Goal: Task Accomplishment & Management: Manage account settings

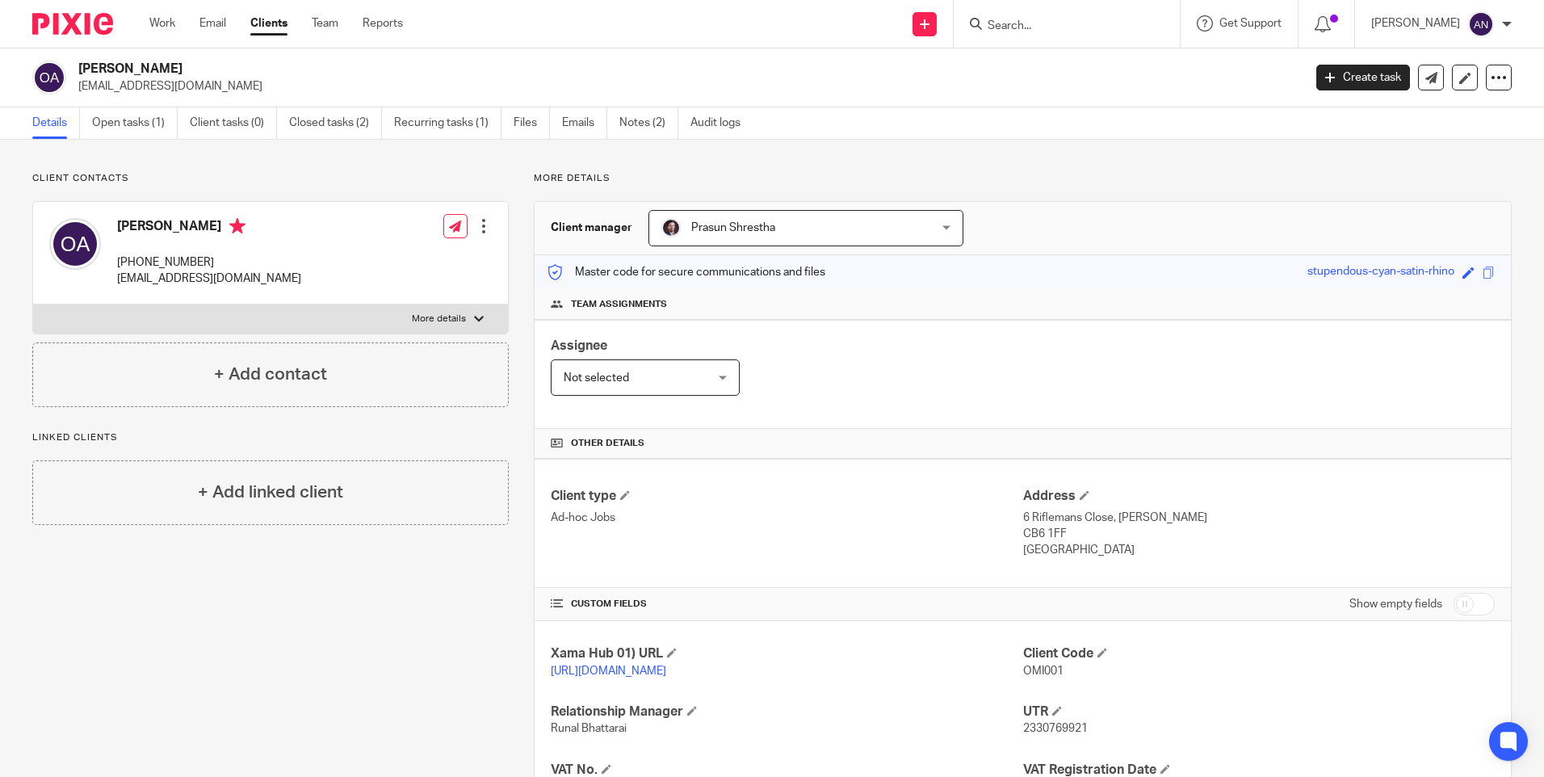
click at [1027, 22] on input "Search" at bounding box center [1058, 26] width 145 height 15
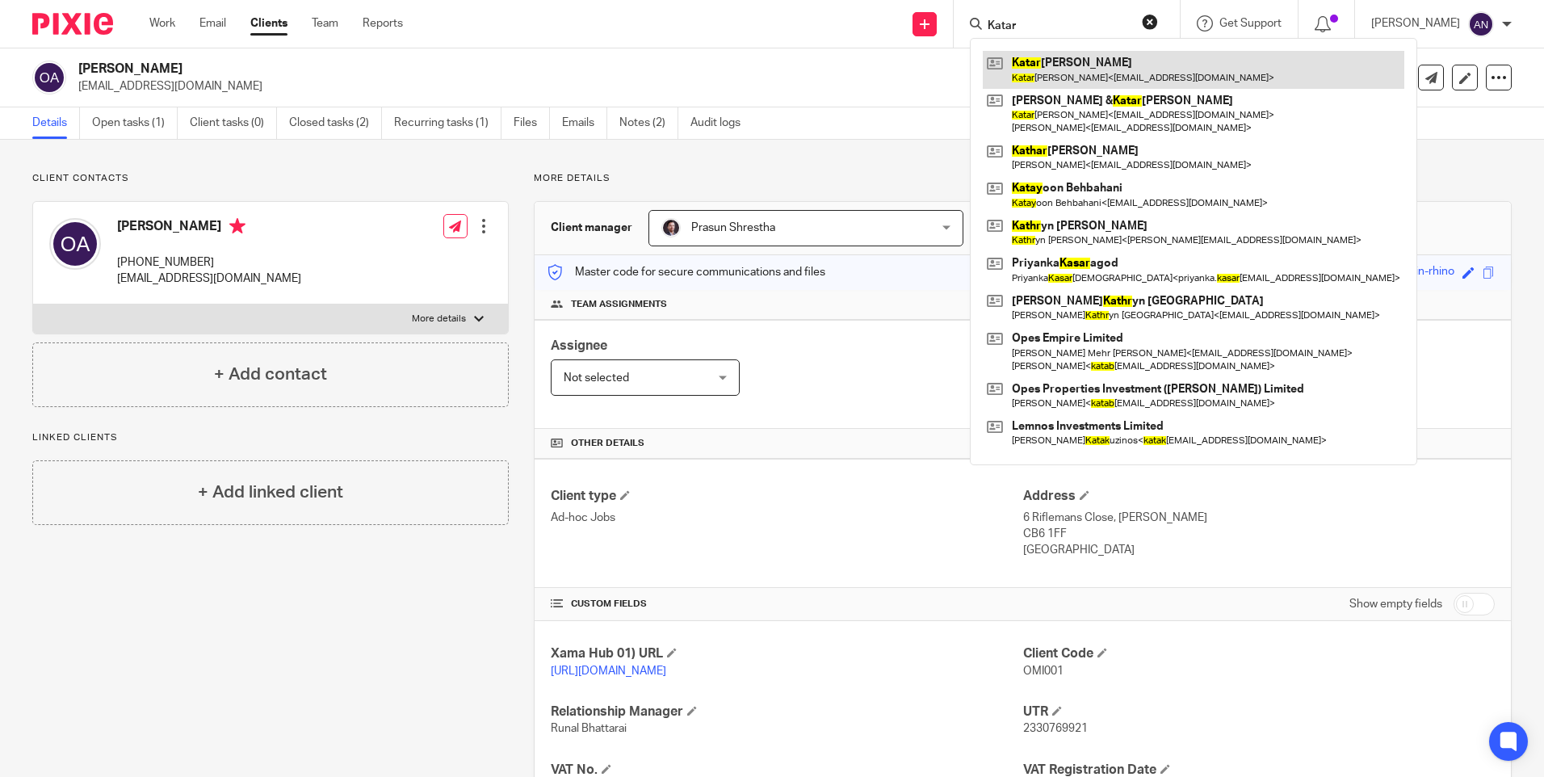
type input "Katar"
click at [1081, 69] on link at bounding box center [1194, 69] width 422 height 37
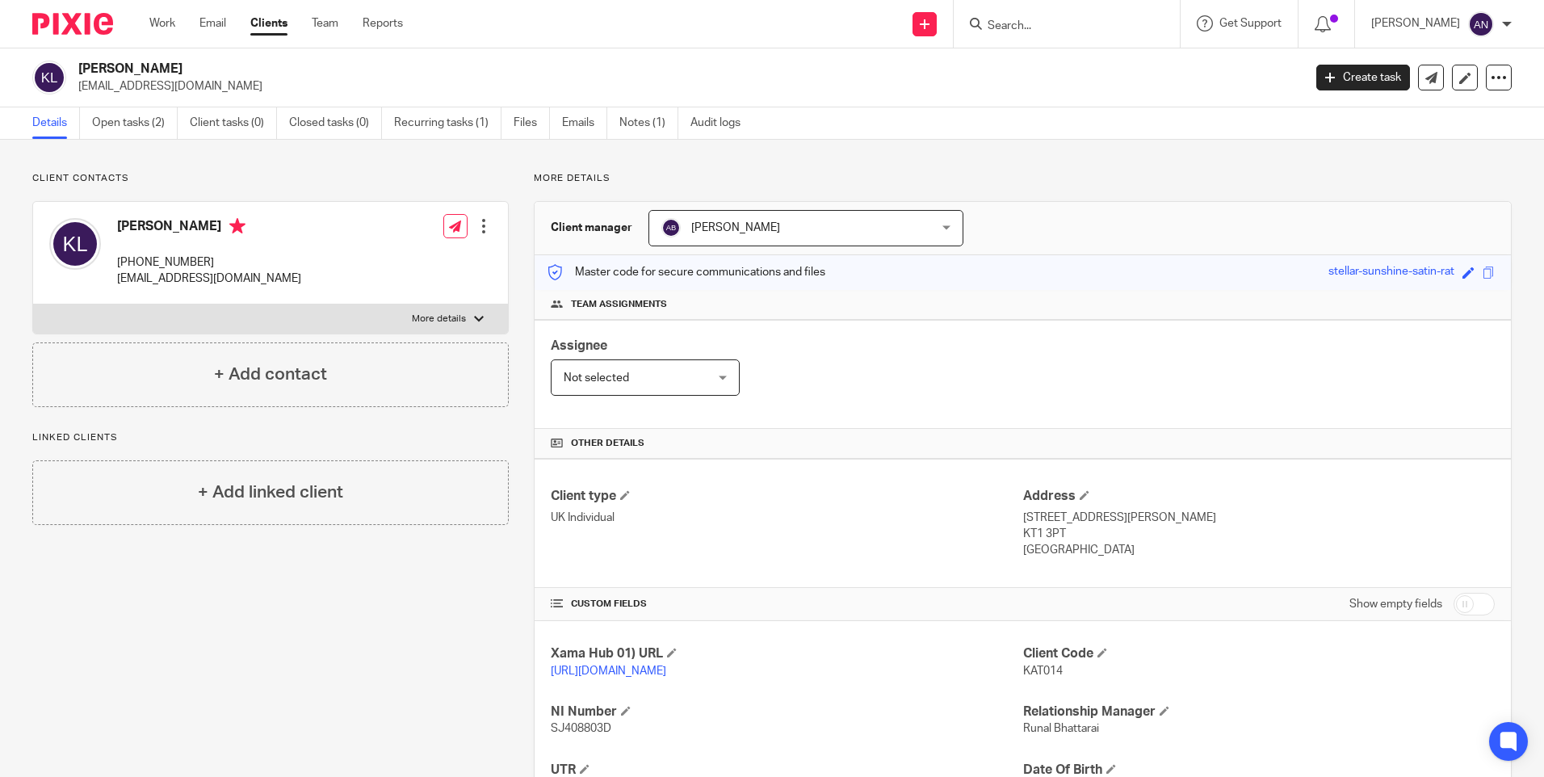
drag, startPoint x: 210, startPoint y: 262, endPoint x: 120, endPoint y: 266, distance: 89.7
click at [120, 266] on p "[PHONE_NUMBER]" at bounding box center [209, 262] width 184 height 16
copy p "[PHONE_NUMBER]"
click at [284, 261] on div "[PERSON_NAME] [PHONE_NUMBER] [EMAIL_ADDRESS][DOMAIN_NAME] Edit contact Create c…" at bounding box center [270, 253] width 475 height 103
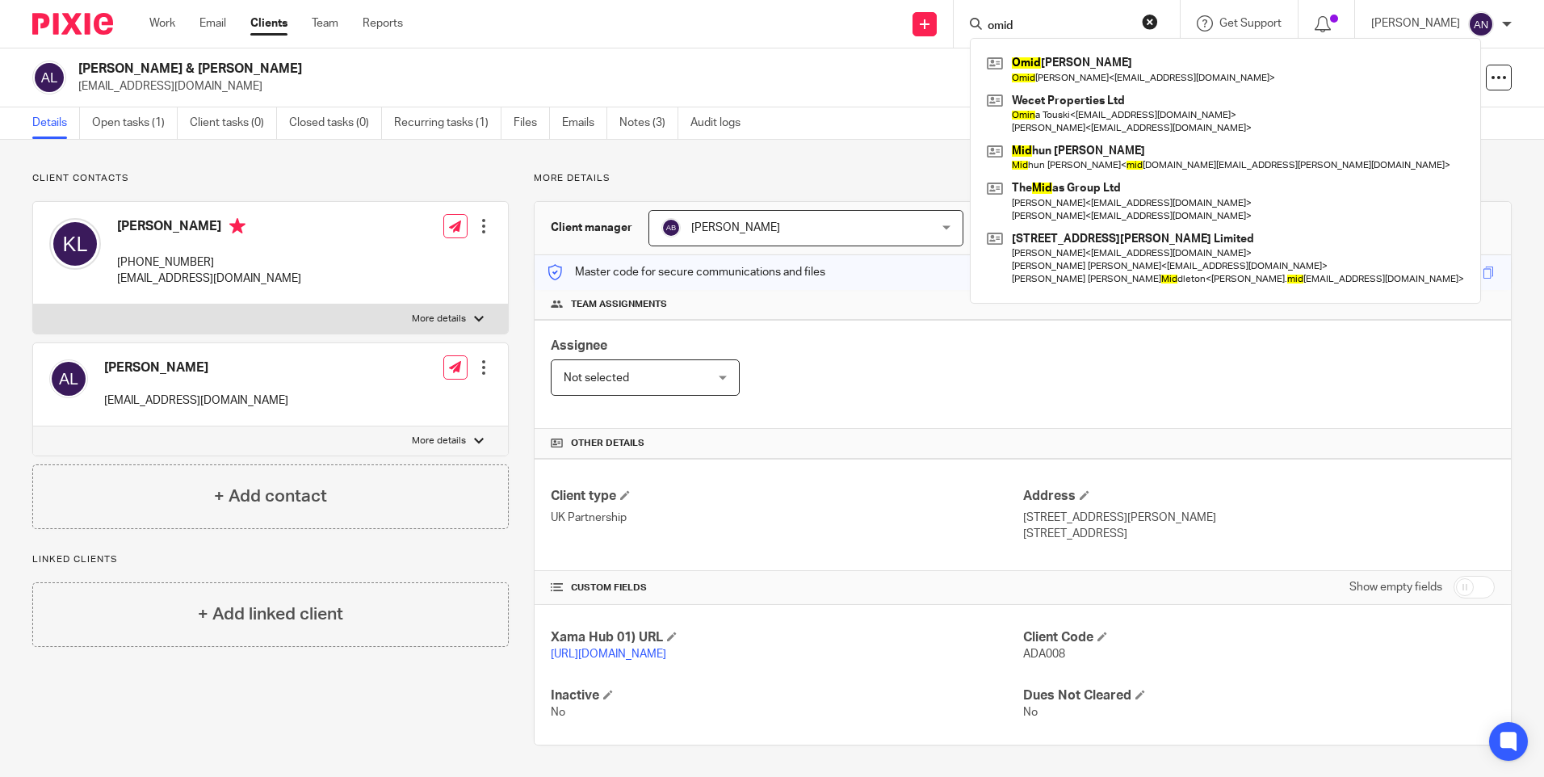
type input "omid"
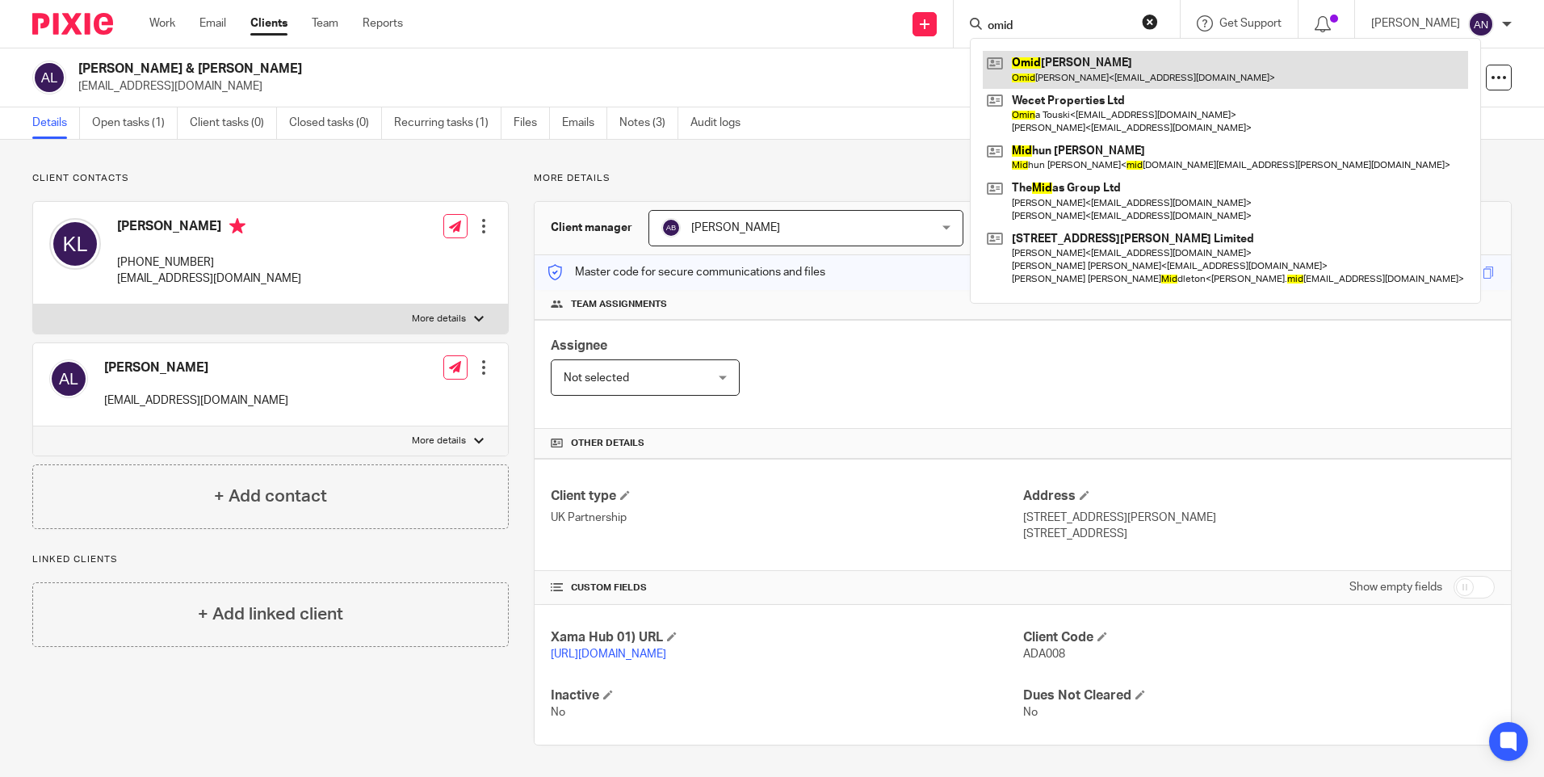
click at [1043, 79] on link at bounding box center [1225, 69] width 485 height 37
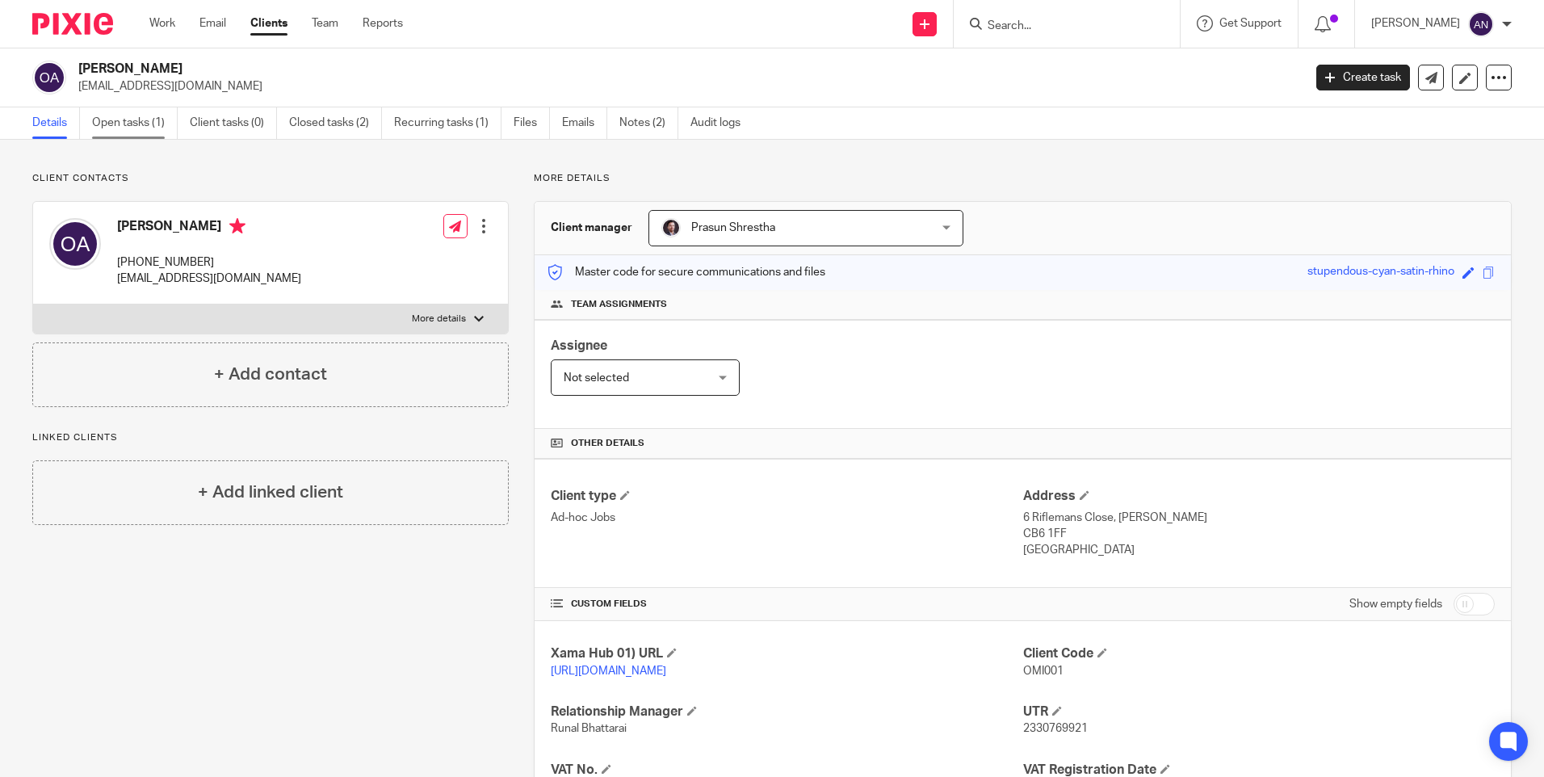
click at [166, 128] on link "Open tasks (1)" at bounding box center [135, 122] width 86 height 31
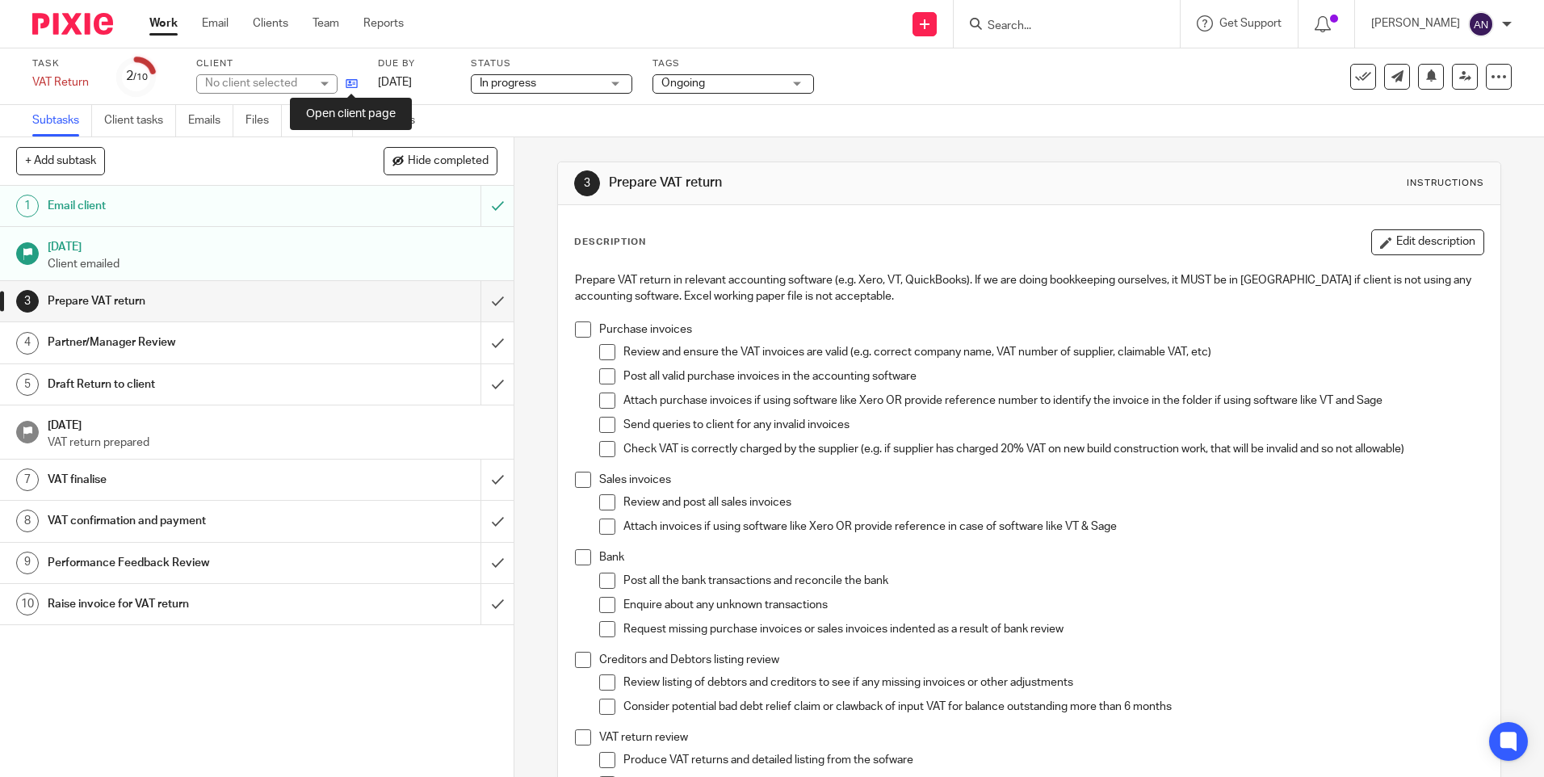
click at [354, 80] on icon at bounding box center [352, 84] width 12 height 12
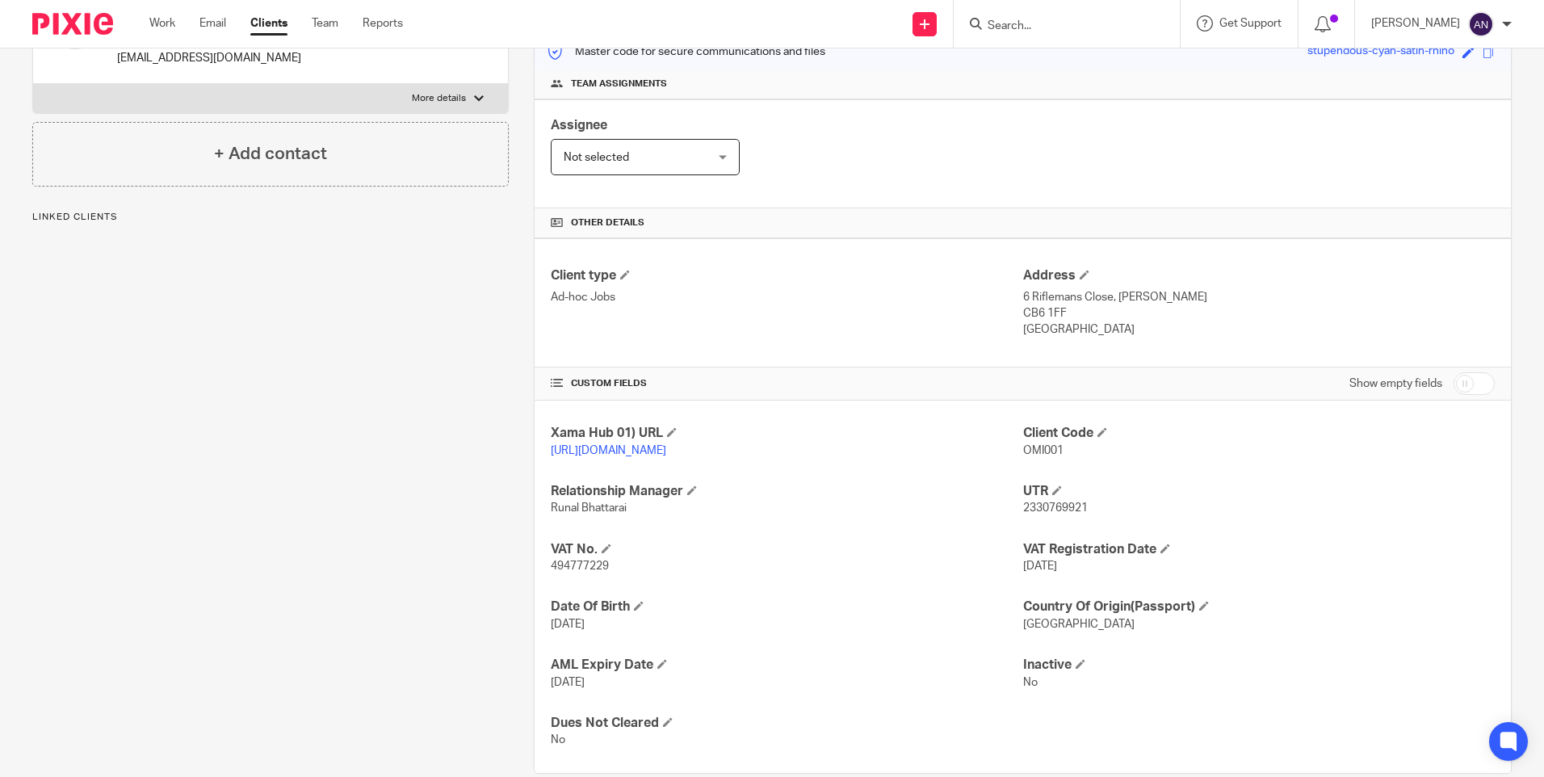
scroll to position [242, 0]
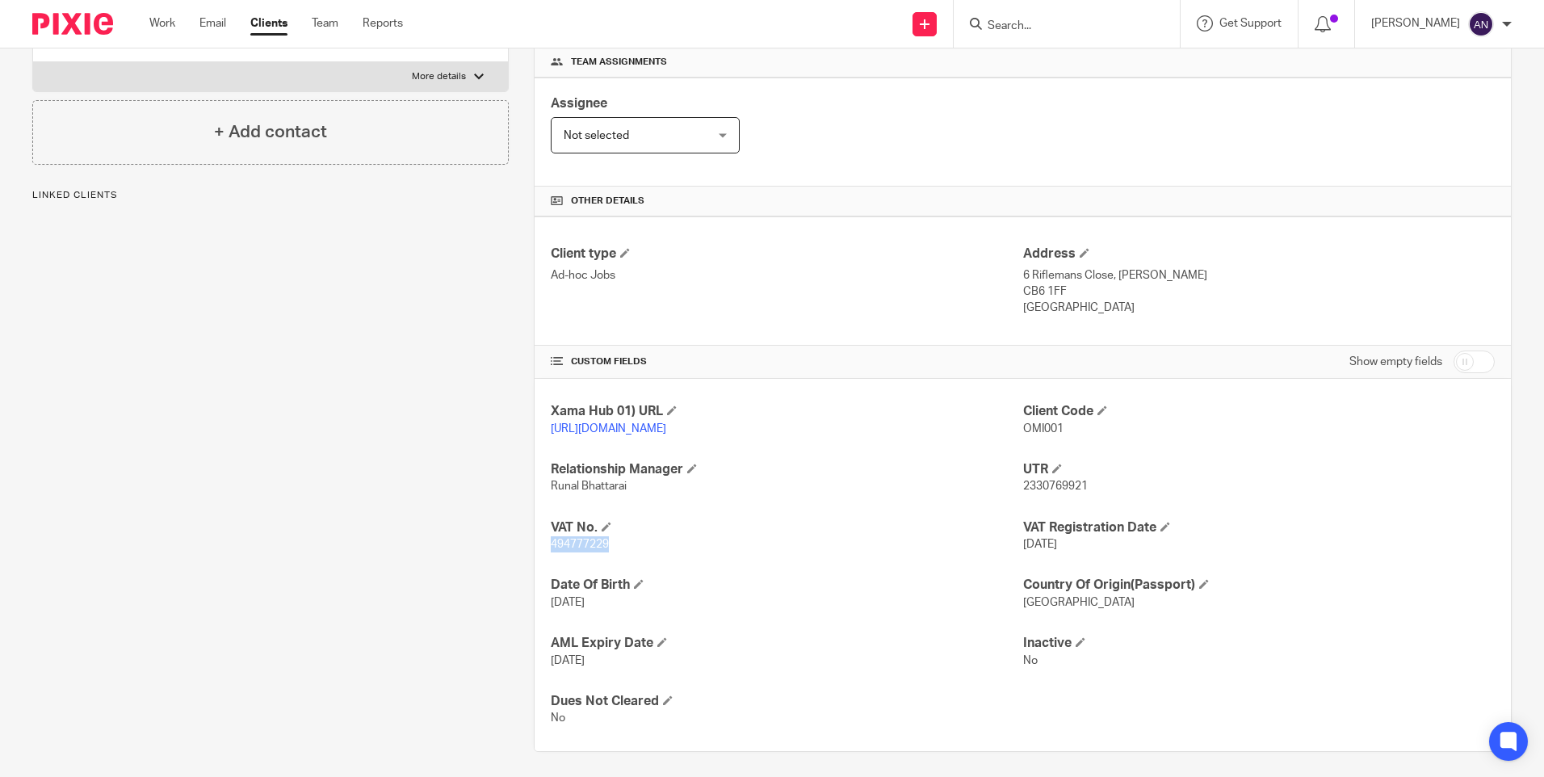
drag, startPoint x: 607, startPoint y: 560, endPoint x: 549, endPoint y: 564, distance: 58.3
click at [551, 552] on p "494777229" at bounding box center [787, 544] width 472 height 16
copy span "494777229"
drag, startPoint x: 549, startPoint y: 564, endPoint x: 735, endPoint y: 556, distance: 186.0
click at [735, 552] on p "494777229" at bounding box center [787, 544] width 472 height 16
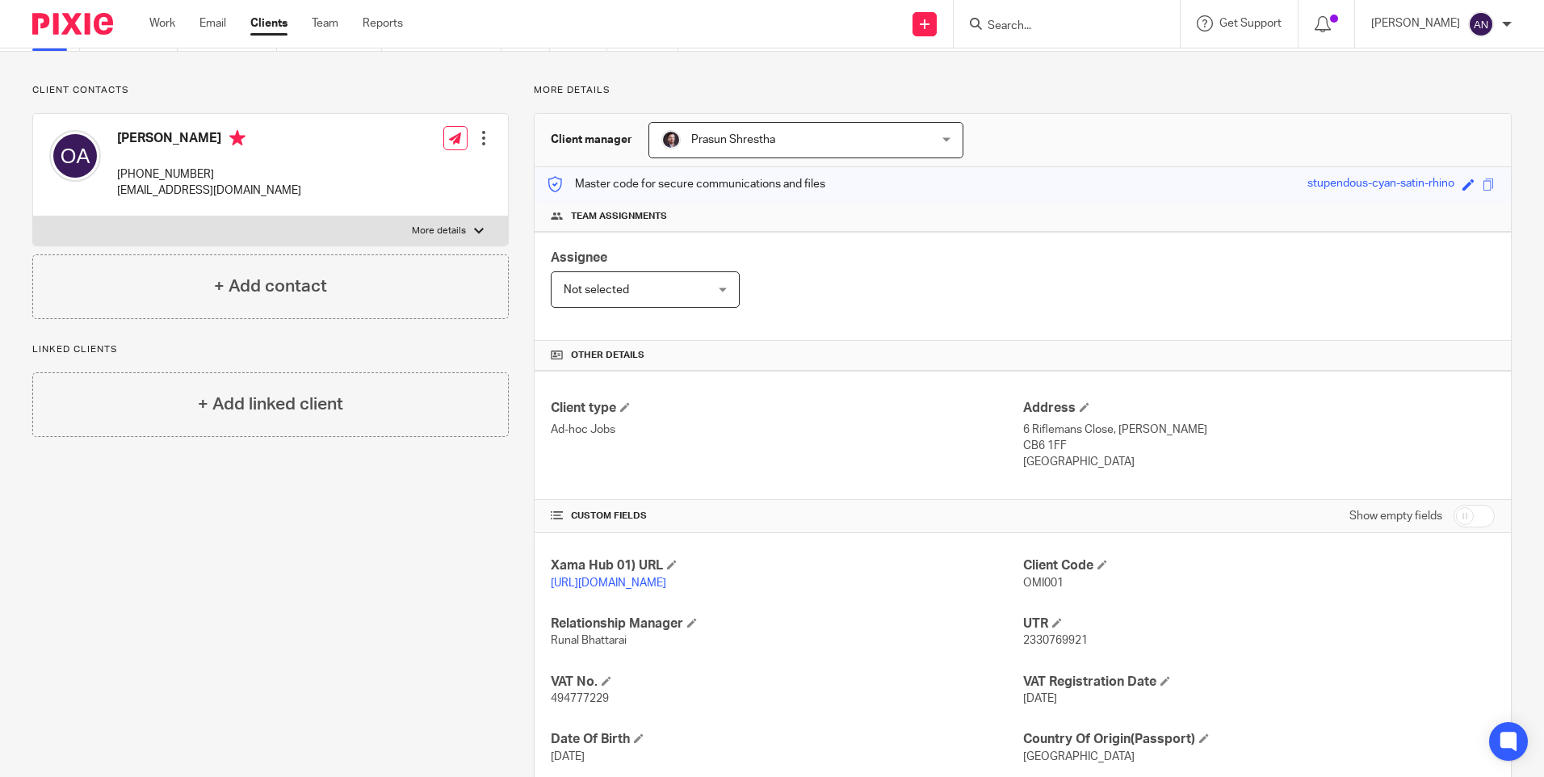
scroll to position [0, 0]
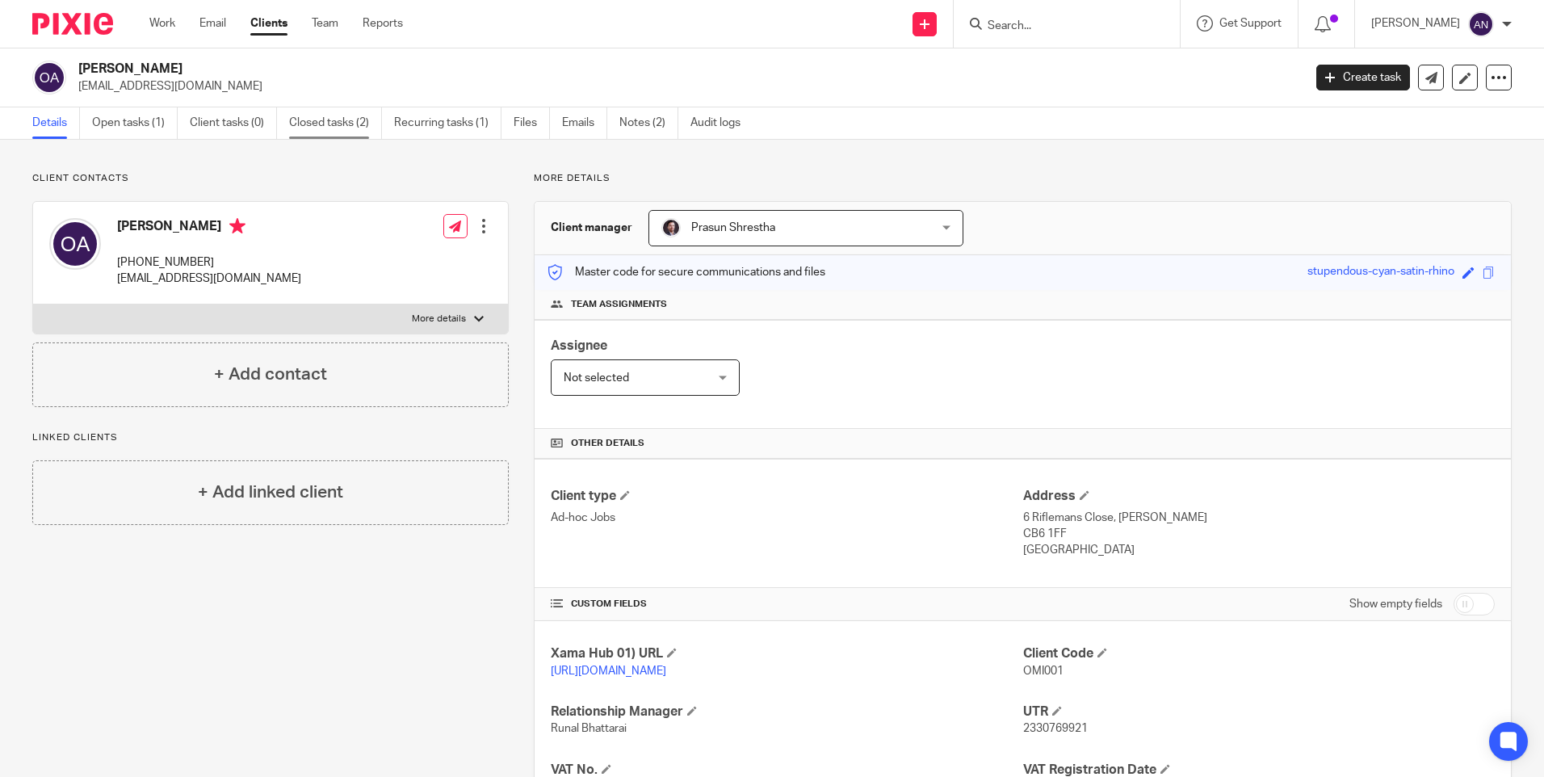
click at [327, 116] on link "Closed tasks (2)" at bounding box center [335, 122] width 93 height 31
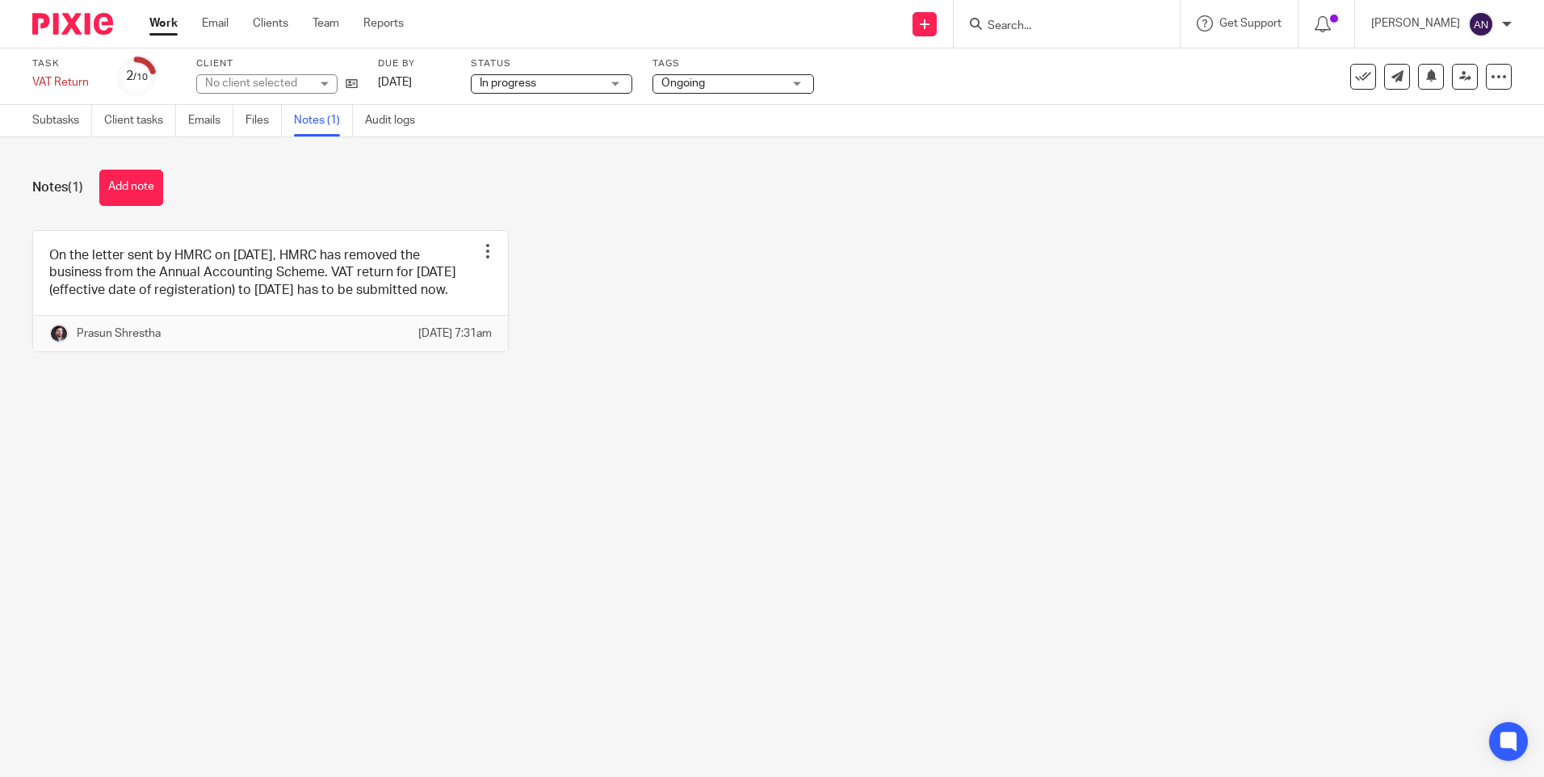
click at [339, 165] on div "Notes (1) Add note On the letter sent by HMRC on [DATE], HMRC has removed the b…" at bounding box center [772, 272] width 1544 height 271
click at [318, 192] on div "Notes (1) Add note" at bounding box center [771, 188] width 1479 height 36
click at [533, 221] on div "Notes (1) Add note On the letter sent by HMRC on 27/06/2025, HMRC has removed t…" at bounding box center [772, 272] width 1544 height 271
click at [350, 87] on icon at bounding box center [352, 84] width 12 height 12
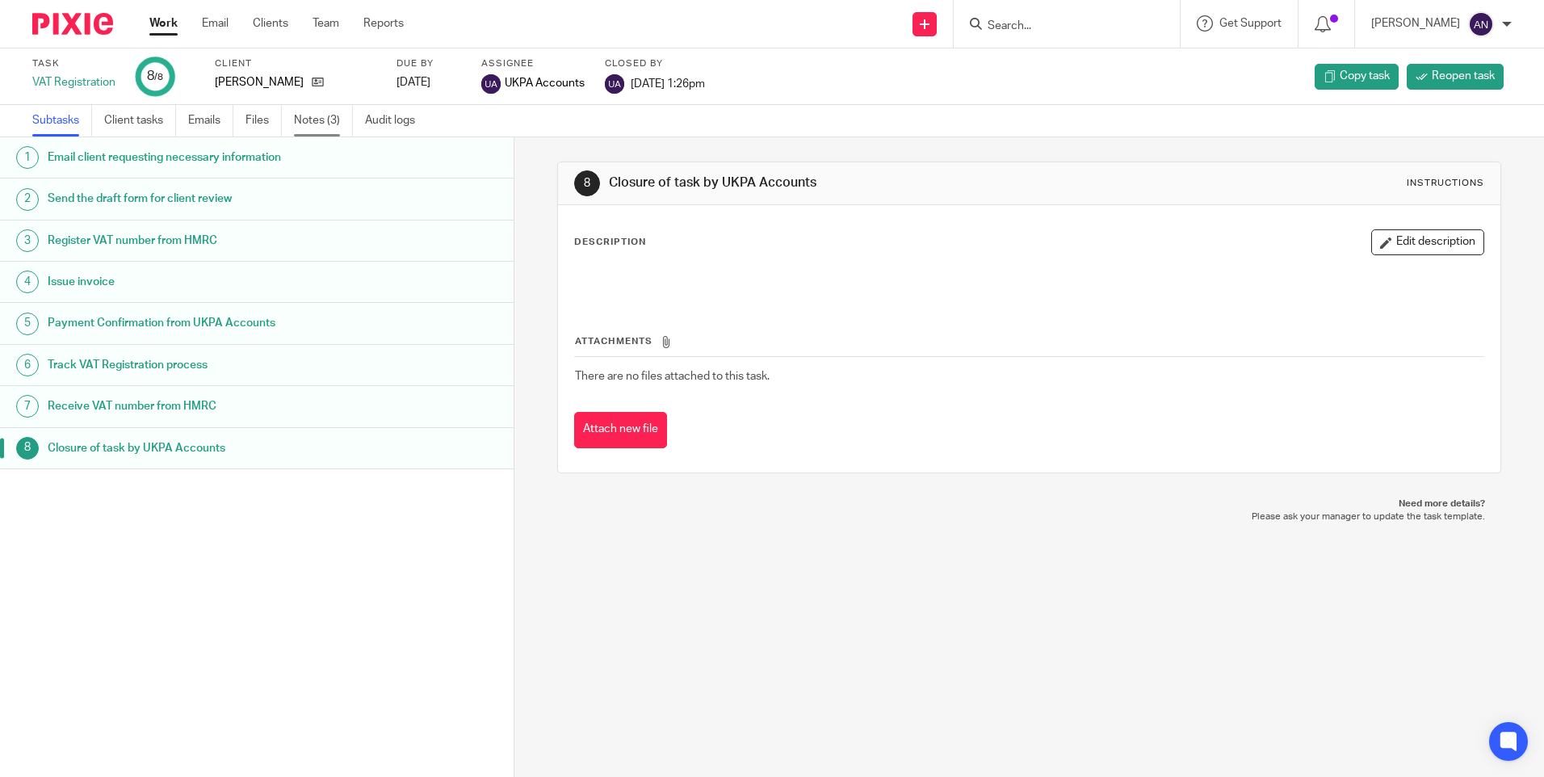
click at [311, 120] on link "Notes (3)" at bounding box center [323, 120] width 59 height 31
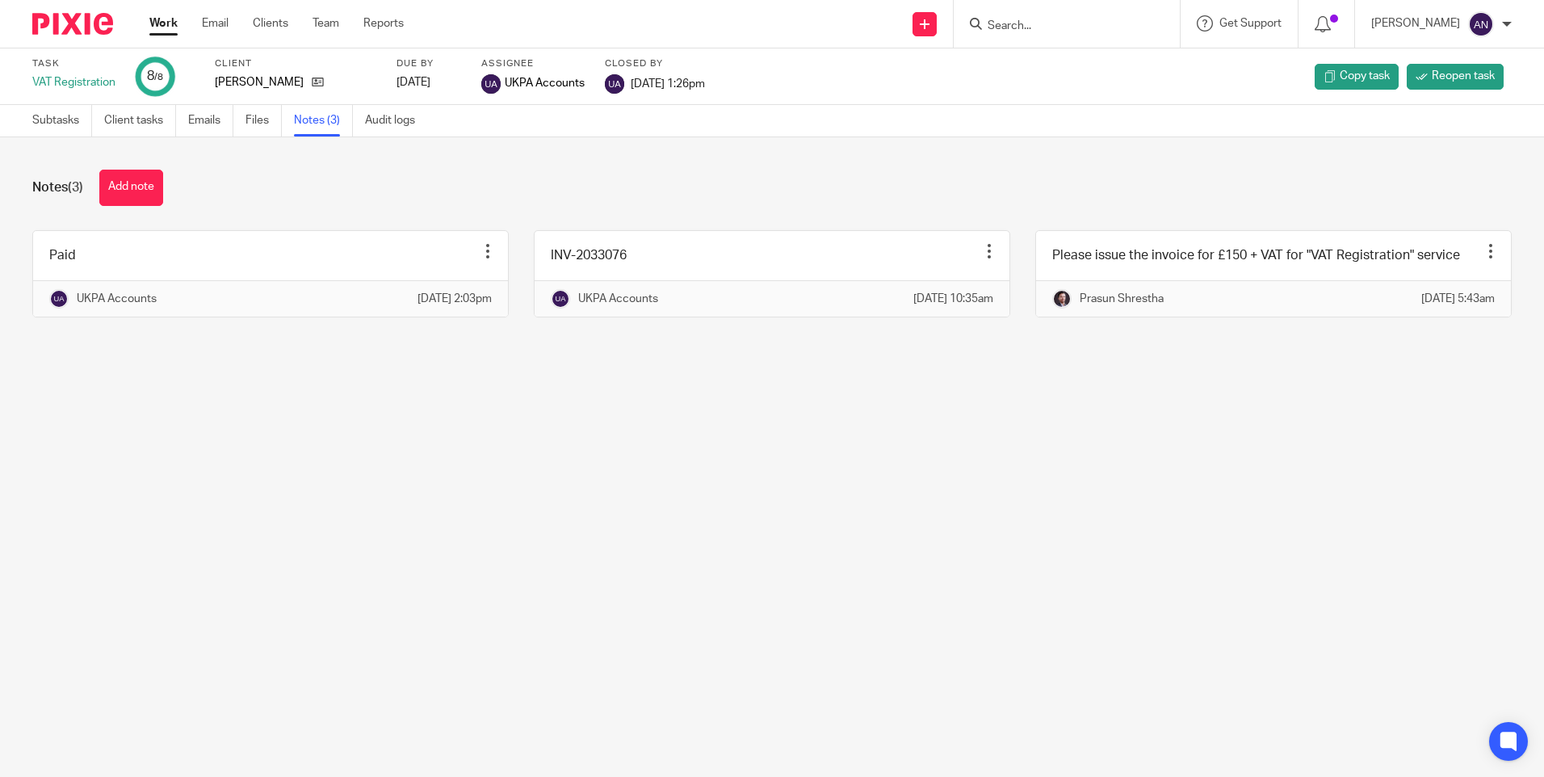
click at [167, 22] on link "Work" at bounding box center [163, 23] width 28 height 16
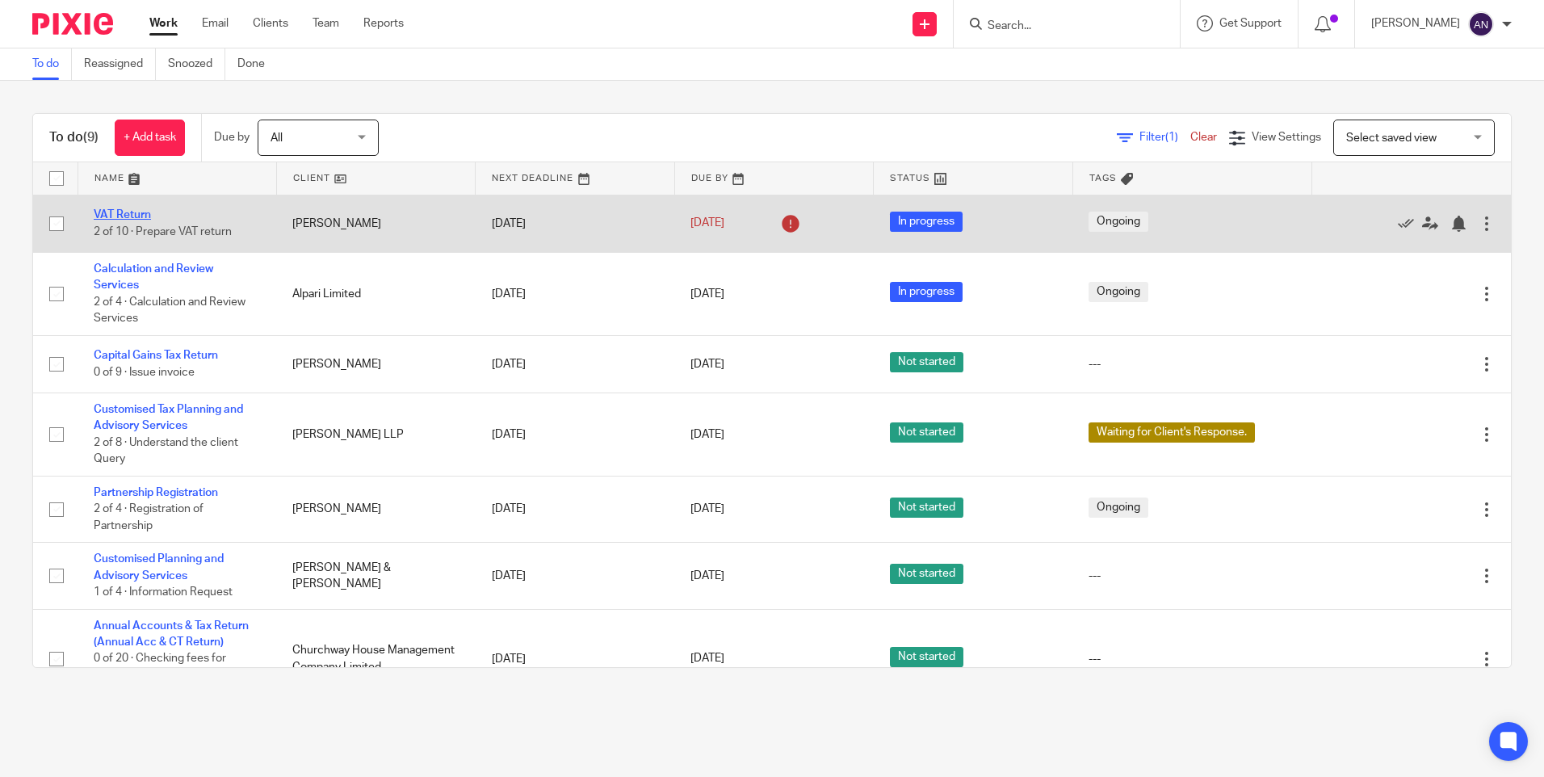
click at [141, 209] on link "VAT Return" at bounding box center [122, 214] width 57 height 11
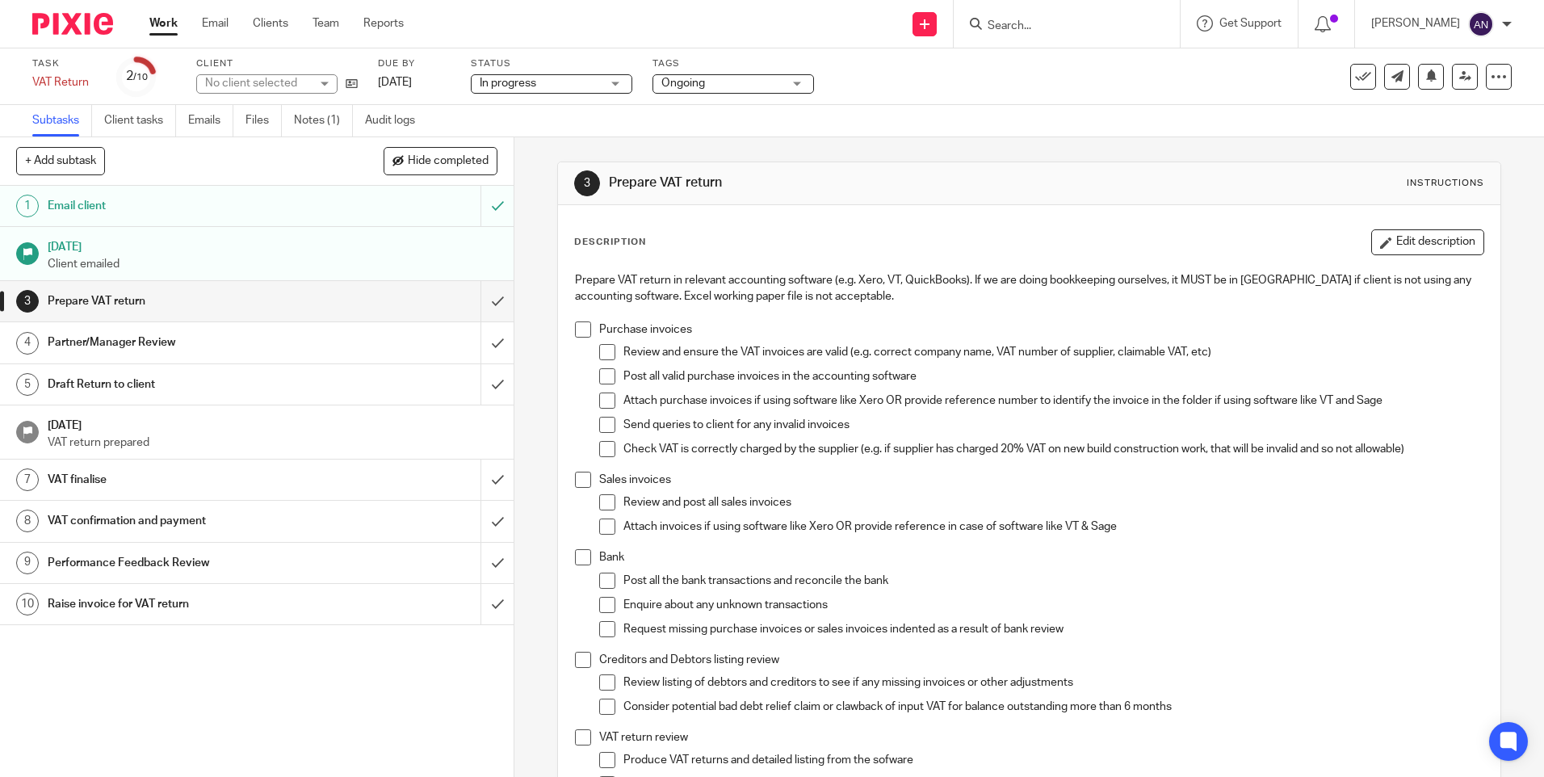
click at [532, 205] on div "3 Prepare VAT return Instructions Description Edit description Prepare VAT retu…" at bounding box center [1029, 457] width 1030 height 640
click at [317, 124] on link "Notes (1)" at bounding box center [323, 120] width 59 height 31
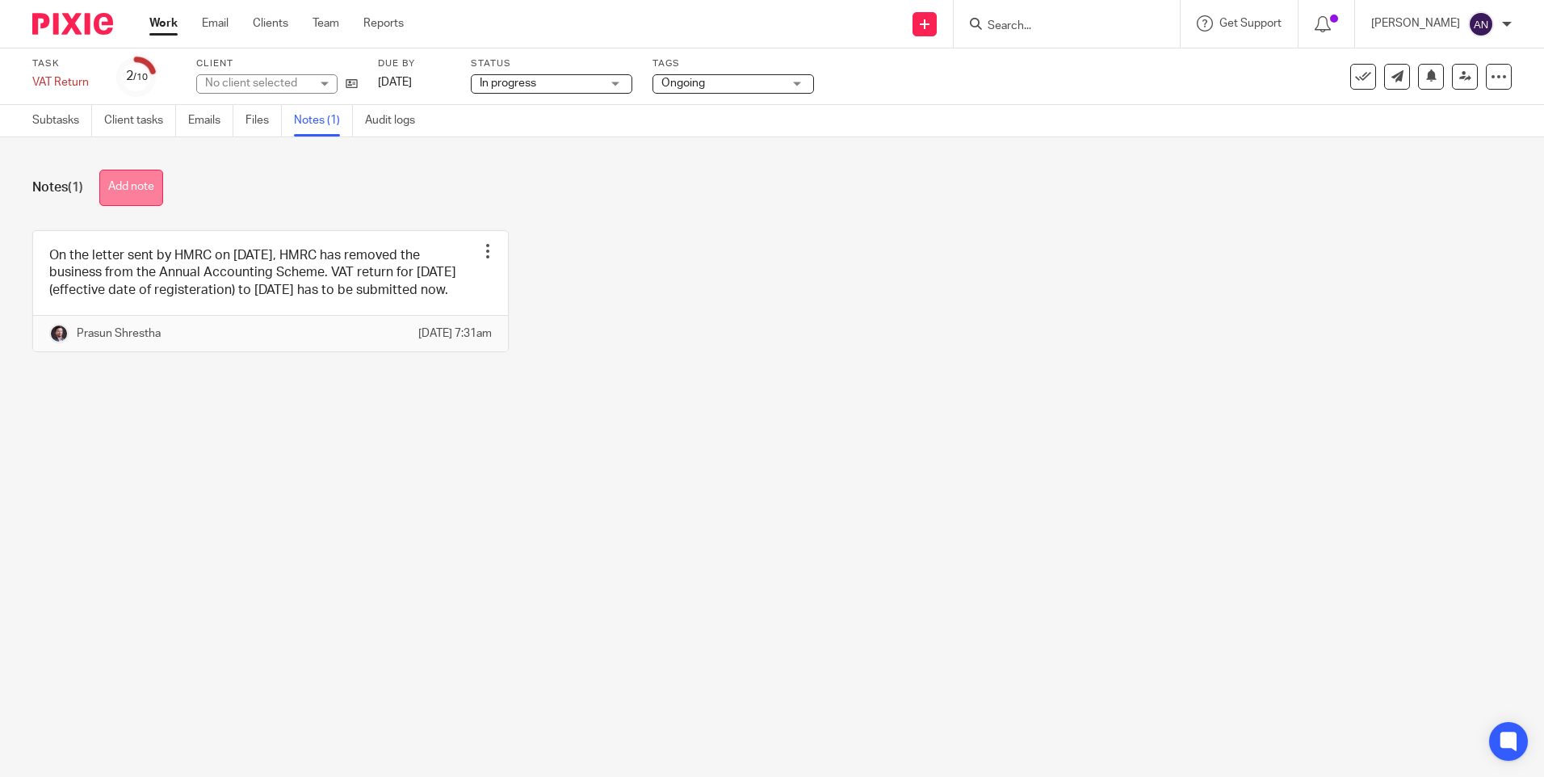
click at [142, 178] on button "Add note" at bounding box center [131, 188] width 64 height 36
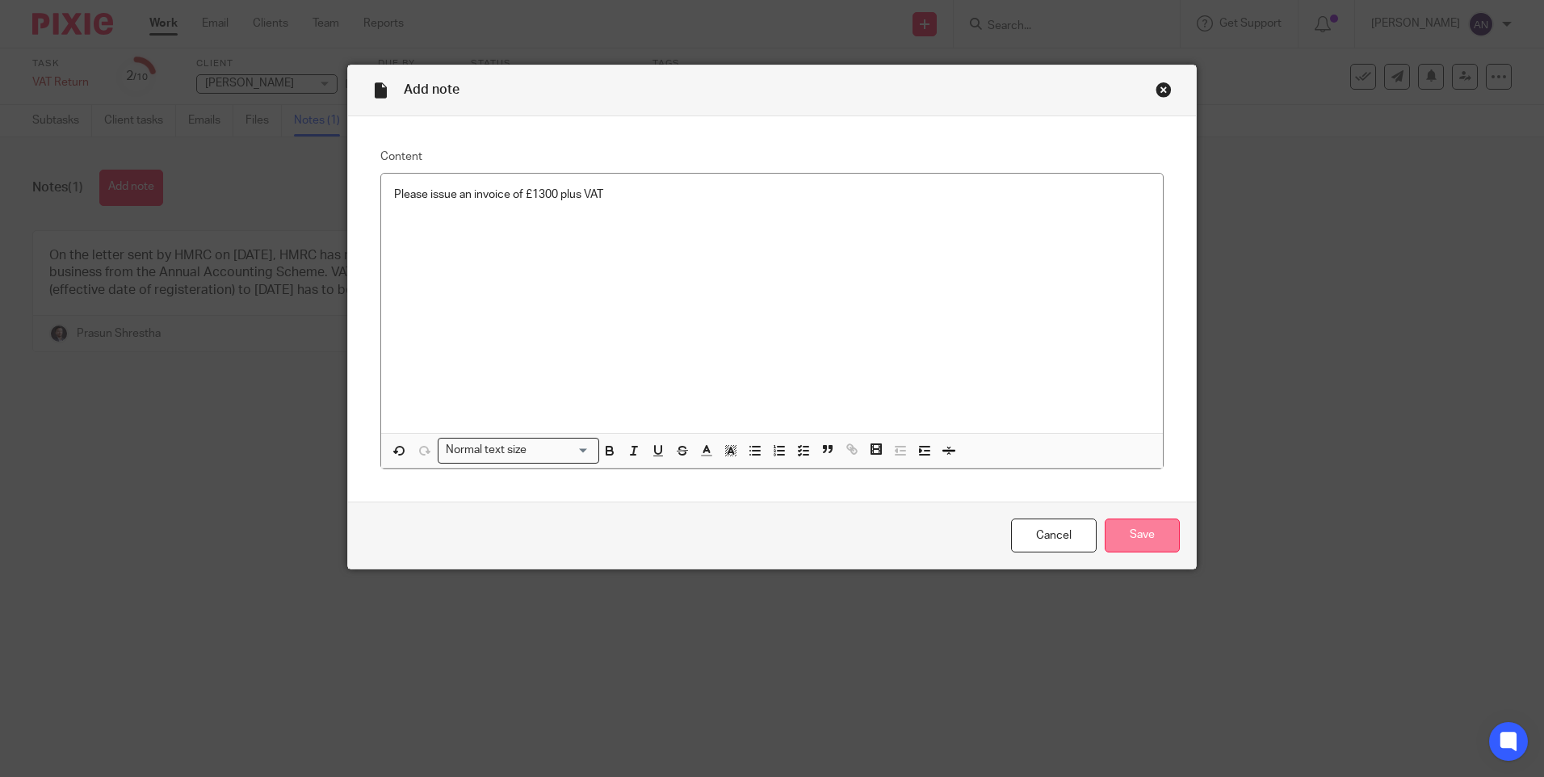
click at [1132, 527] on input "Save" at bounding box center [1142, 535] width 75 height 35
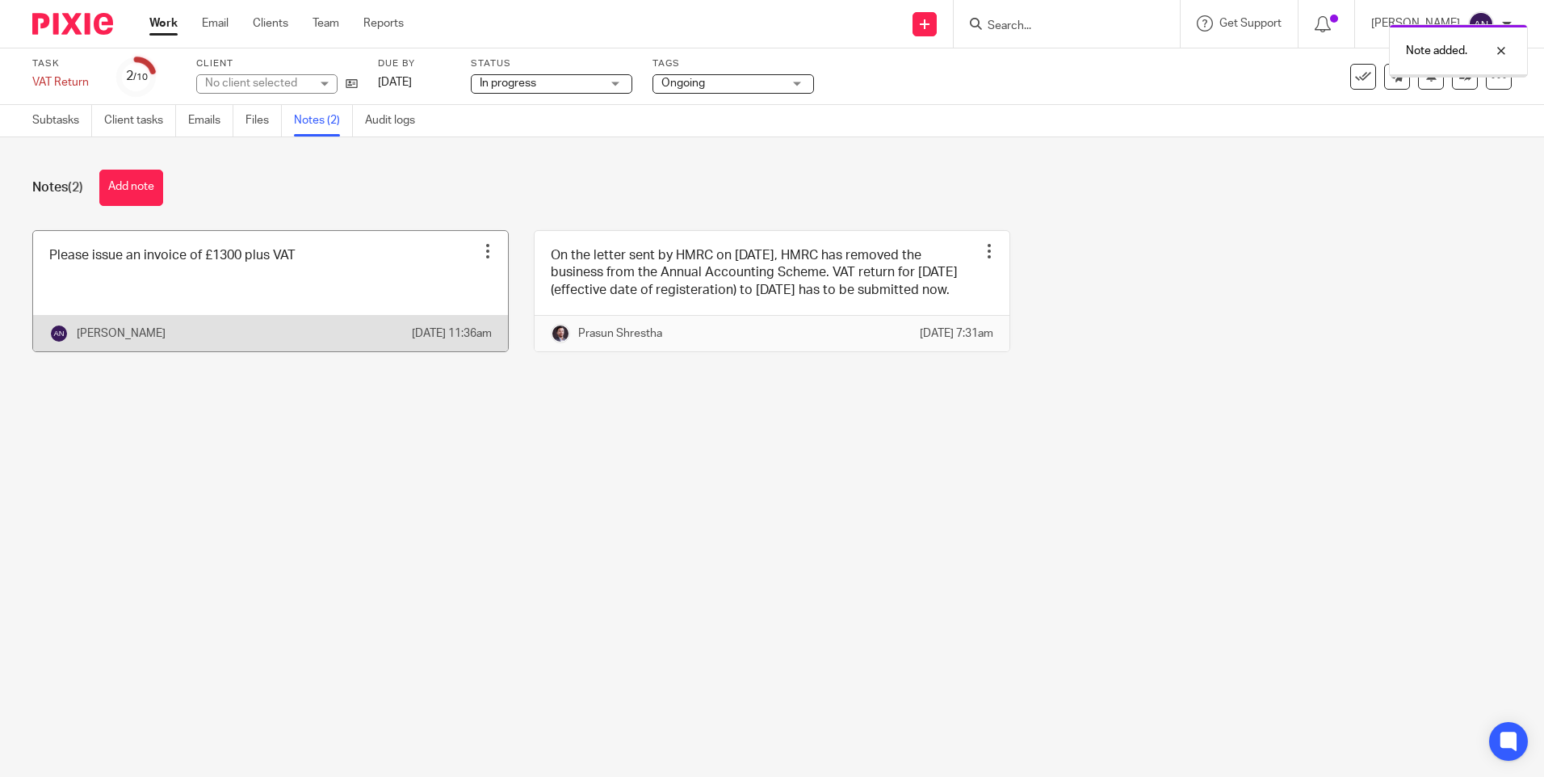
drag, startPoint x: 0, startPoint y: 0, endPoint x: 308, endPoint y: 275, distance: 413.0
click at [308, 275] on link at bounding box center [270, 291] width 475 height 120
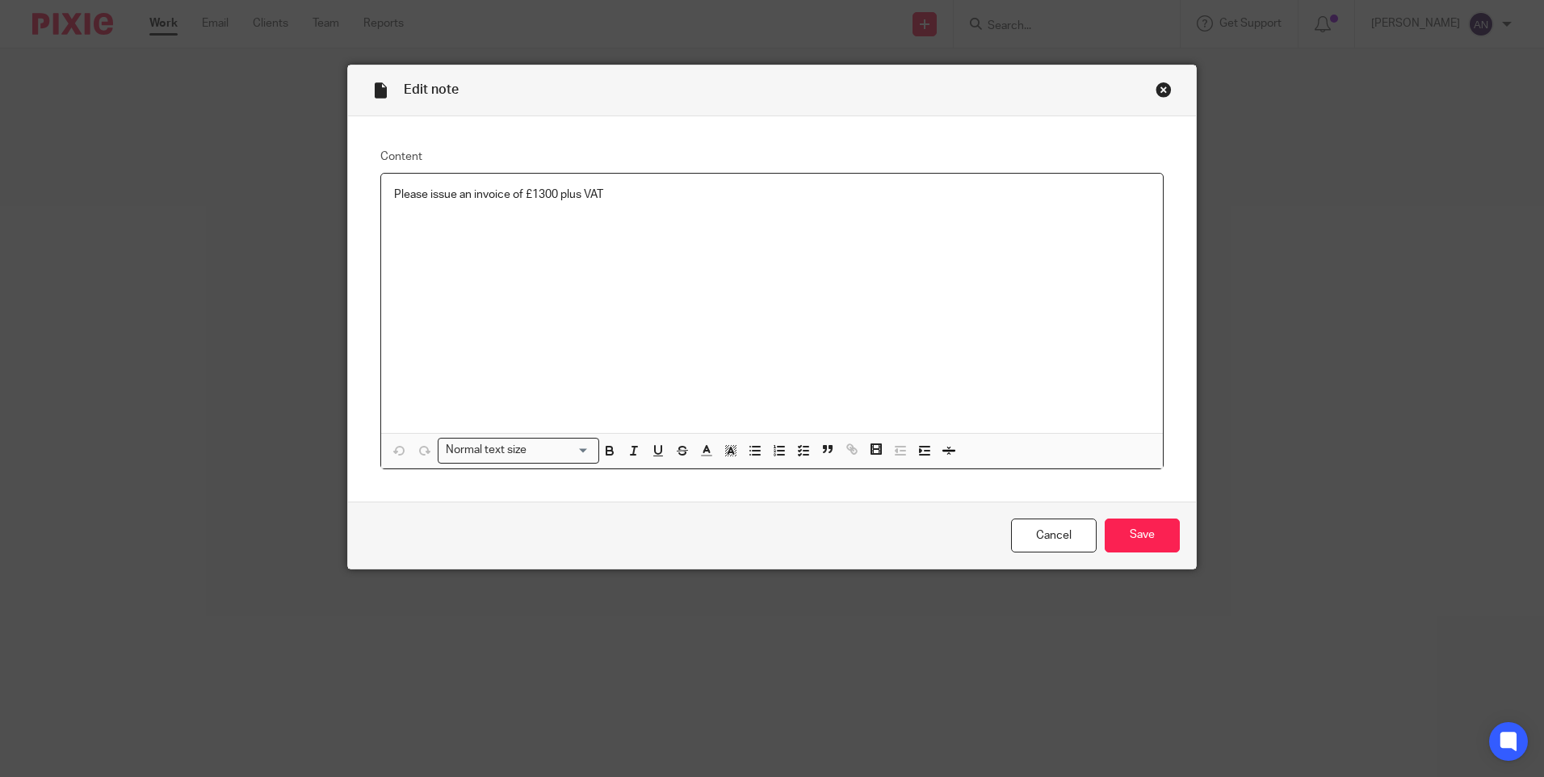
click at [621, 193] on p "Please issue an invoice of £1300 plus VAT" at bounding box center [772, 195] width 756 height 16
click at [603, 196] on p "Please issue an invoice of £1300 plus VAT (for VAT returns YE 31 March 2023" at bounding box center [772, 195] width 756 height 16
click at [606, 195] on p "Please issue an invoice of £1300 plus VAT (for VAT returns YE 31 March 2023" at bounding box center [772, 195] width 756 height 16
click at [598, 193] on p "Please issue an invoice of £1300 plus VAT for VAT returns YE 31 March 2023" at bounding box center [772, 195] width 756 height 16
drag, startPoint x: 408, startPoint y: 211, endPoint x: 397, endPoint y: 210, distance: 11.3
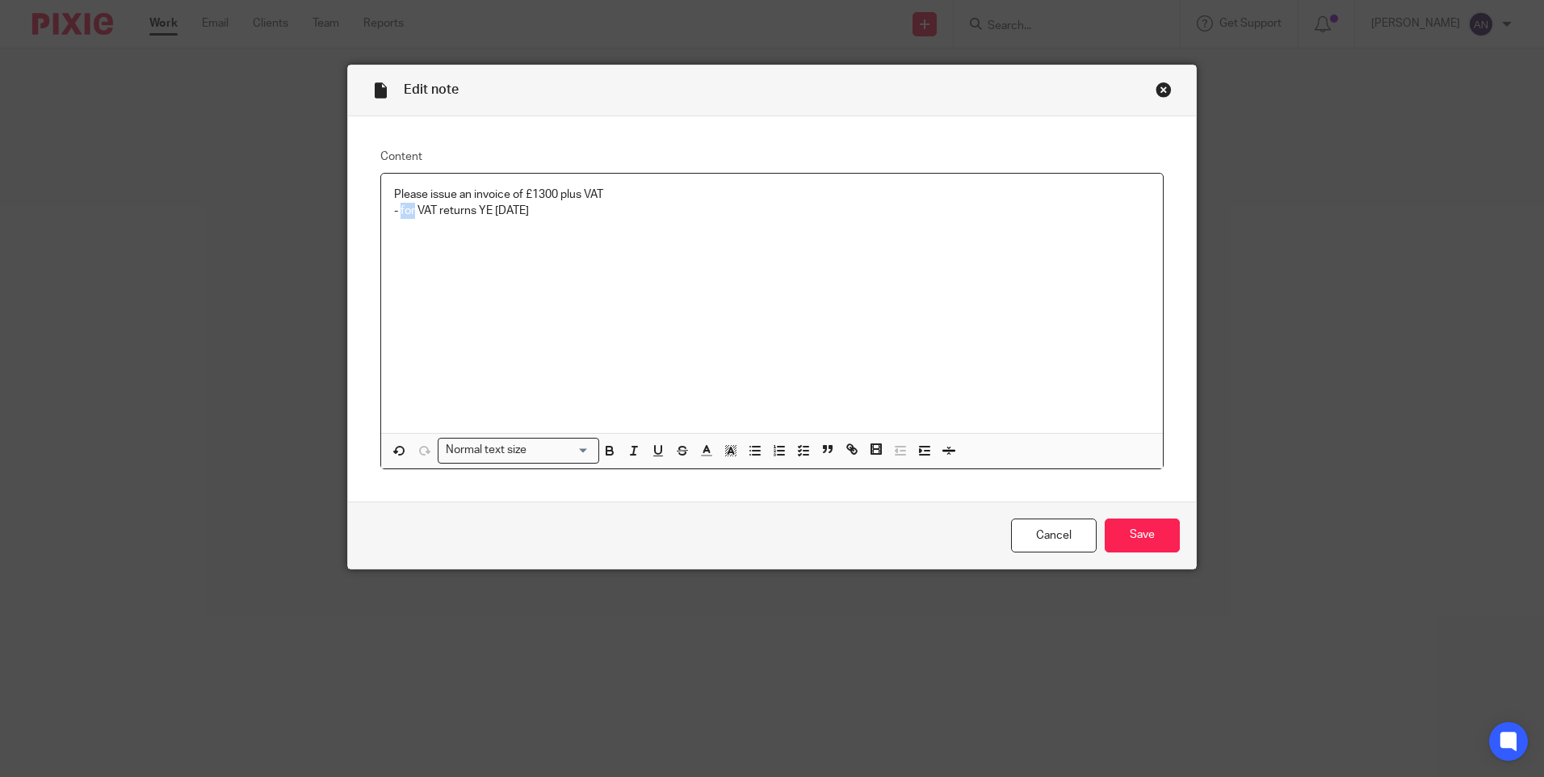
click at [397, 210] on p "- for VAT returns YE 31 March 2023" at bounding box center [772, 211] width 756 height 16
click at [616, 195] on p "Please issue an invoice of £1300 plus VAT" at bounding box center [772, 195] width 756 height 16
click at [394, 222] on p at bounding box center [772, 227] width 756 height 16
drag, startPoint x: 398, startPoint y: 210, endPoint x: 556, endPoint y: 213, distance: 158.3
click at [556, 213] on p "- VAT returns YE 31 March 2023" at bounding box center [772, 211] width 756 height 16
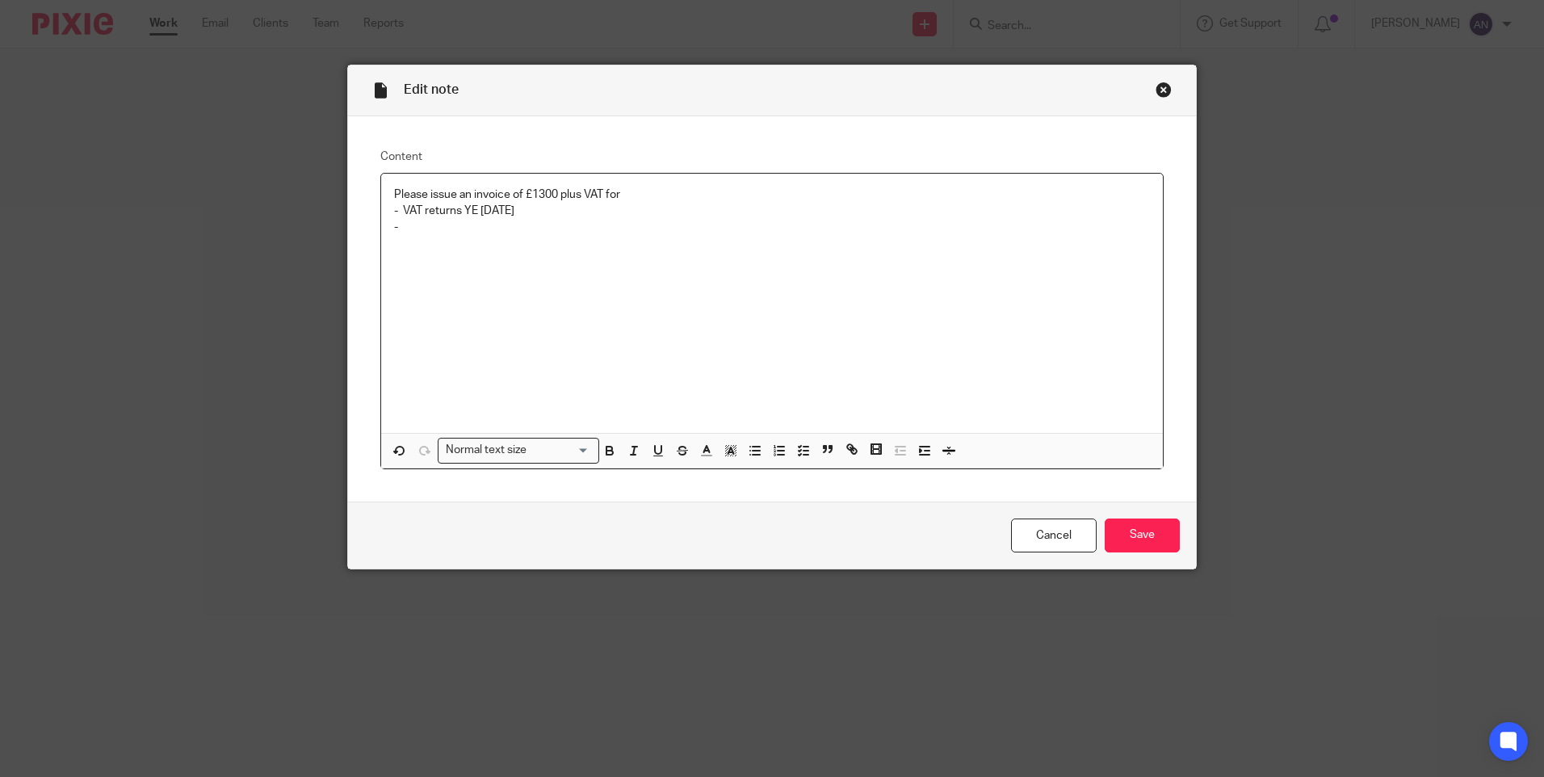
copy p "VAT returns YE 31 March 2023"
click at [427, 234] on p "-" at bounding box center [772, 227] width 756 height 16
click at [394, 226] on p "-VAT returns YE 31 March 2023" at bounding box center [772, 227] width 756 height 16
click at [396, 211] on p "- VAT returns YE 31 March 2023" at bounding box center [772, 211] width 756 height 16
click at [395, 210] on p "- VAT returns YE 31 March 2023" at bounding box center [772, 211] width 756 height 16
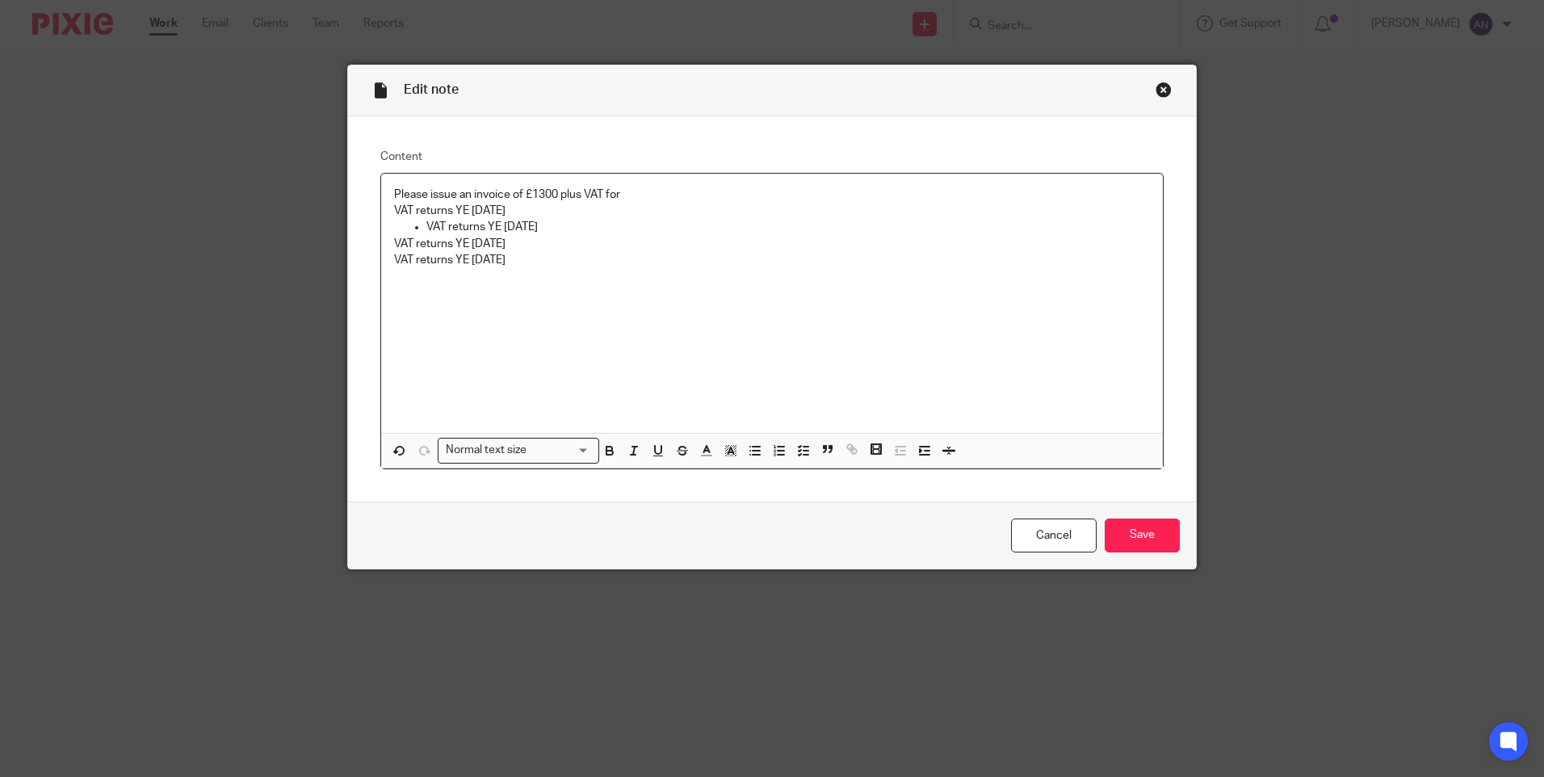
click at [394, 210] on p "VAT returns YE 31 March 2023" at bounding box center [772, 211] width 756 height 16
click at [386, 239] on div "Please issue an invoice of £1300 plus VAT for VAT returns YE 31 March 2023 VAT …" at bounding box center [772, 303] width 782 height 259
click at [394, 255] on p "VAT returns YE 31 March 2023" at bounding box center [772, 260] width 756 height 16
click at [572, 224] on p "VAT returns YE 31 March 2023" at bounding box center [788, 227] width 724 height 16
click at [573, 240] on p "VAT returns YE 31 March 2023" at bounding box center [788, 244] width 724 height 16
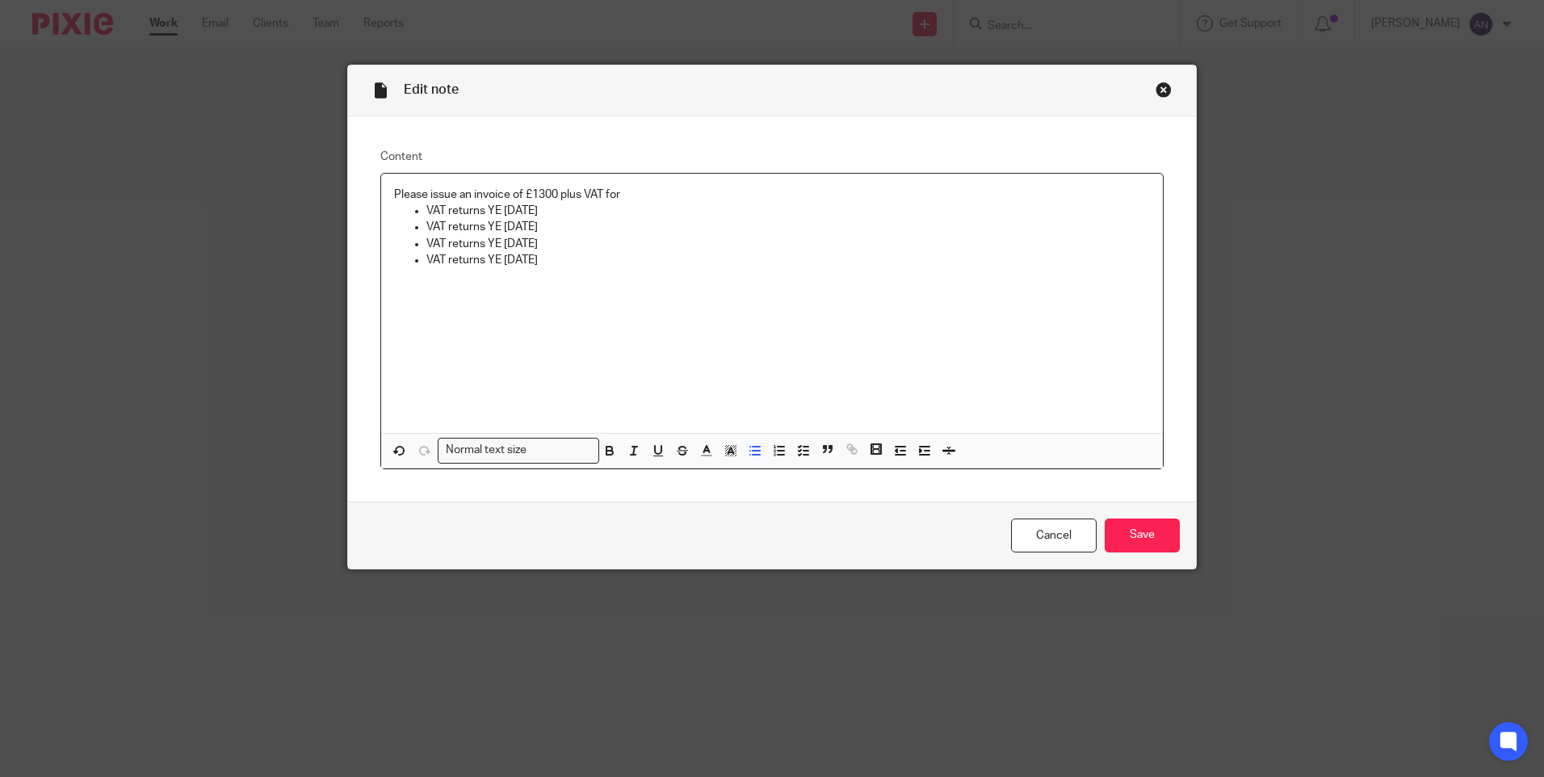
click at [573, 261] on p "VAT returns YE 31 March 2023" at bounding box center [788, 260] width 724 height 16
click at [489, 263] on p "VAT returns YE 31 March 2025" at bounding box center [788, 260] width 724 height 16
drag, startPoint x: 546, startPoint y: 263, endPoint x: 509, endPoint y: 262, distance: 37.2
click at [509, 262] on p "VAT returns QE 31 March 2025" at bounding box center [788, 260] width 724 height 16
click at [544, 290] on div "Please issue an invoice of £1300 plus VAT for VAT returns YE 31 March 2023 VAT …" at bounding box center [772, 303] width 782 height 259
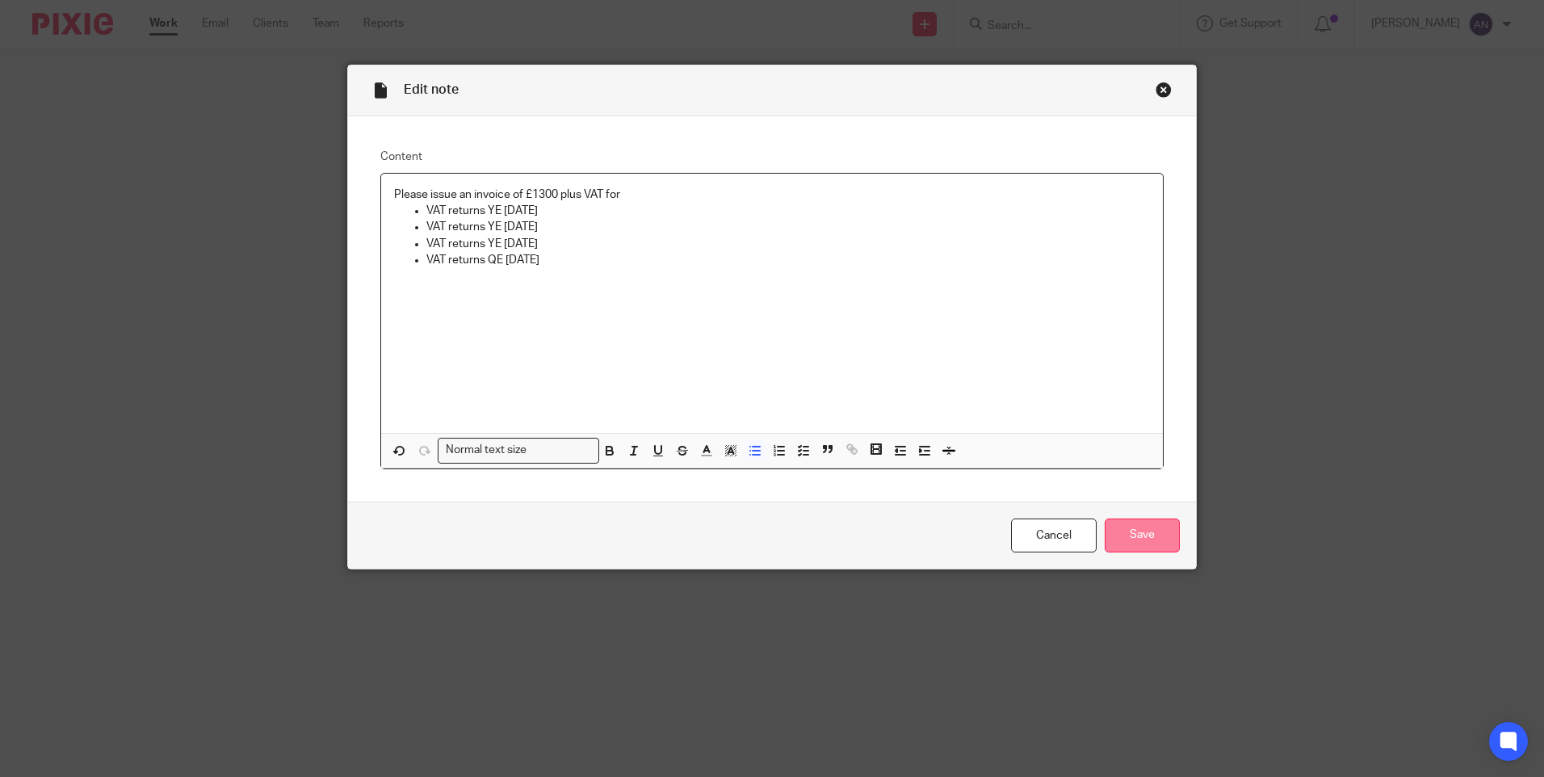
click at [1152, 548] on input "Save" at bounding box center [1142, 535] width 75 height 35
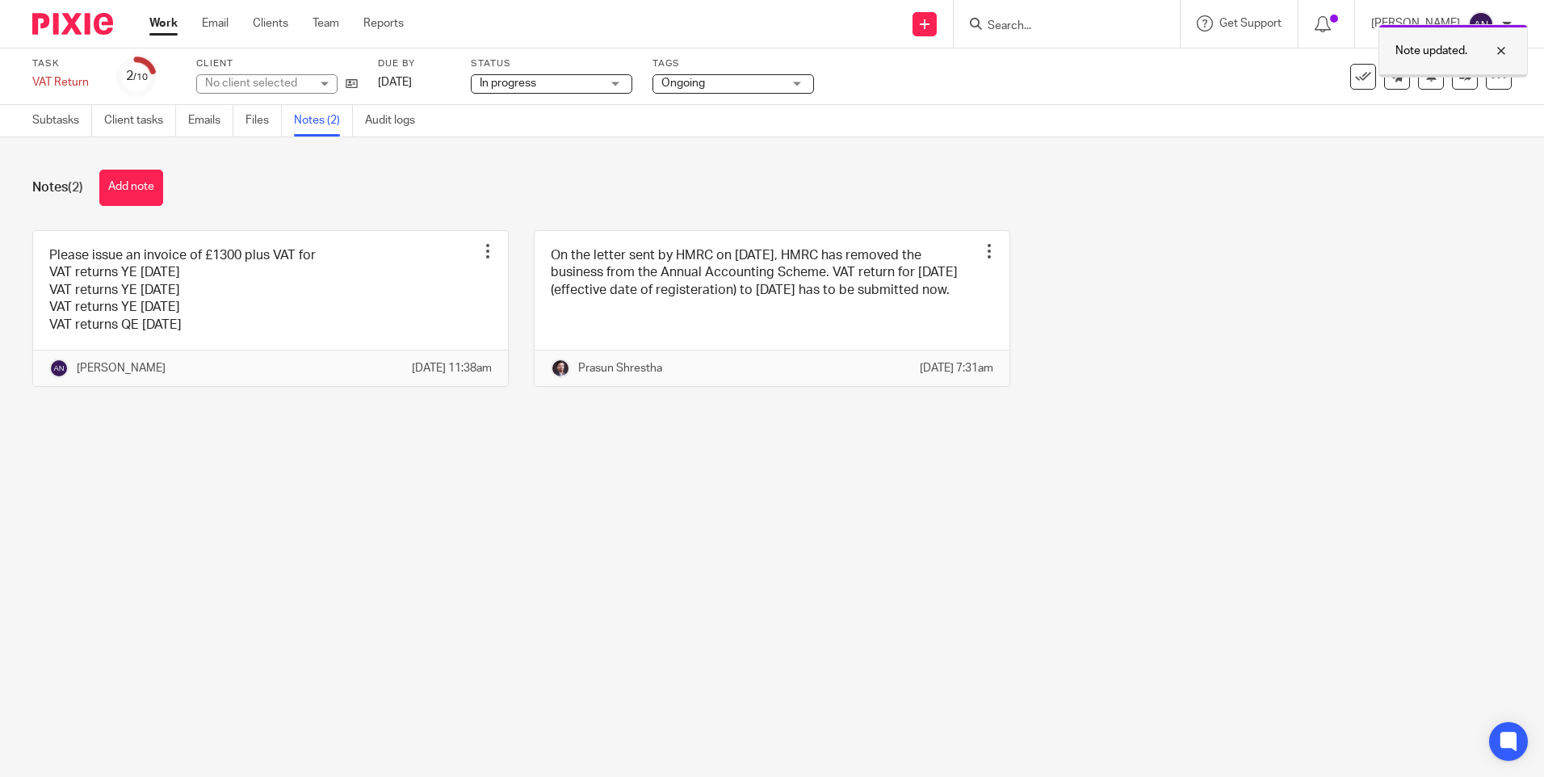
click at [1500, 48] on div at bounding box center [1489, 50] width 44 height 19
click at [1452, 78] on link at bounding box center [1465, 77] width 26 height 26
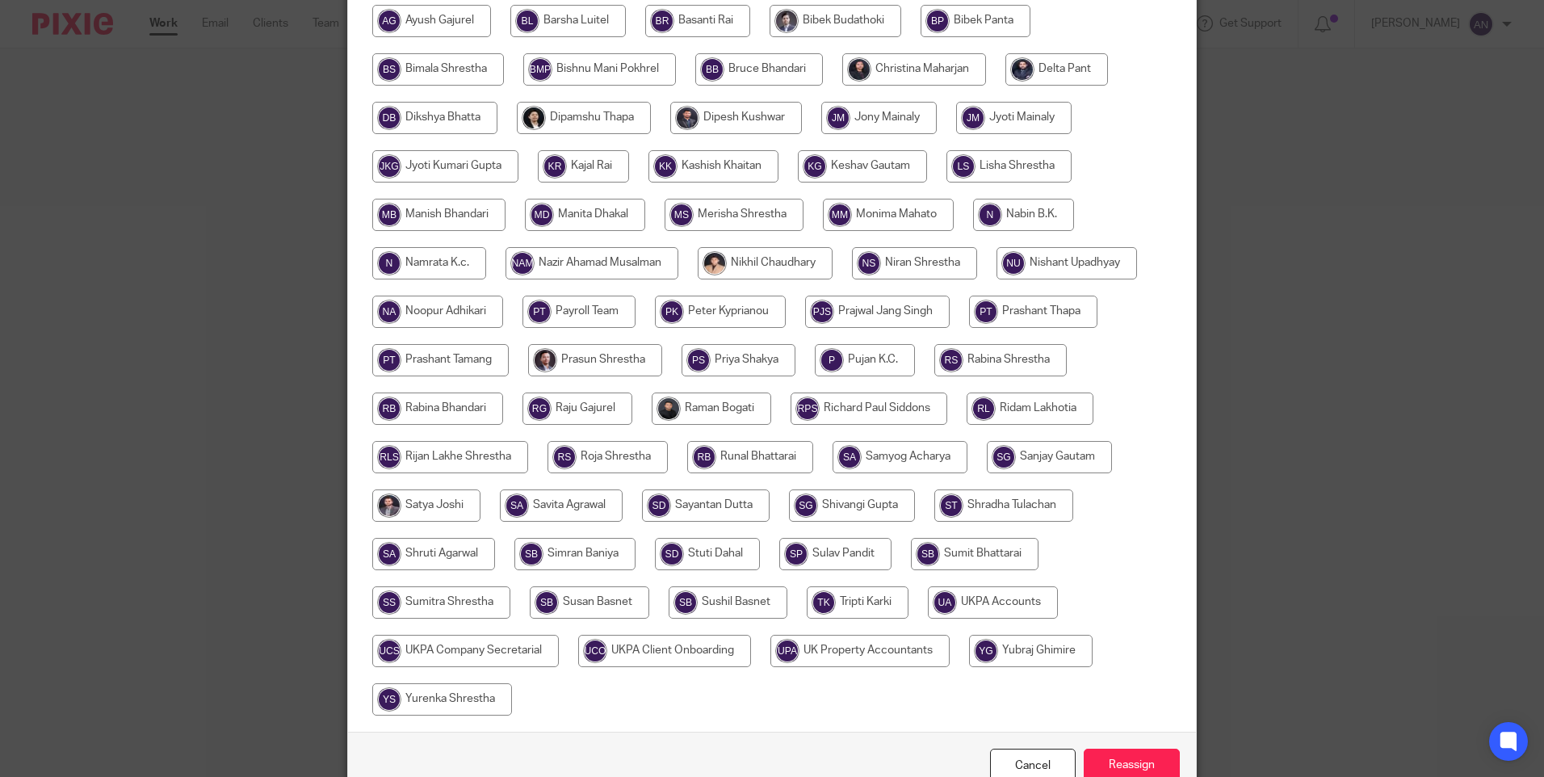
scroll to position [473, 0]
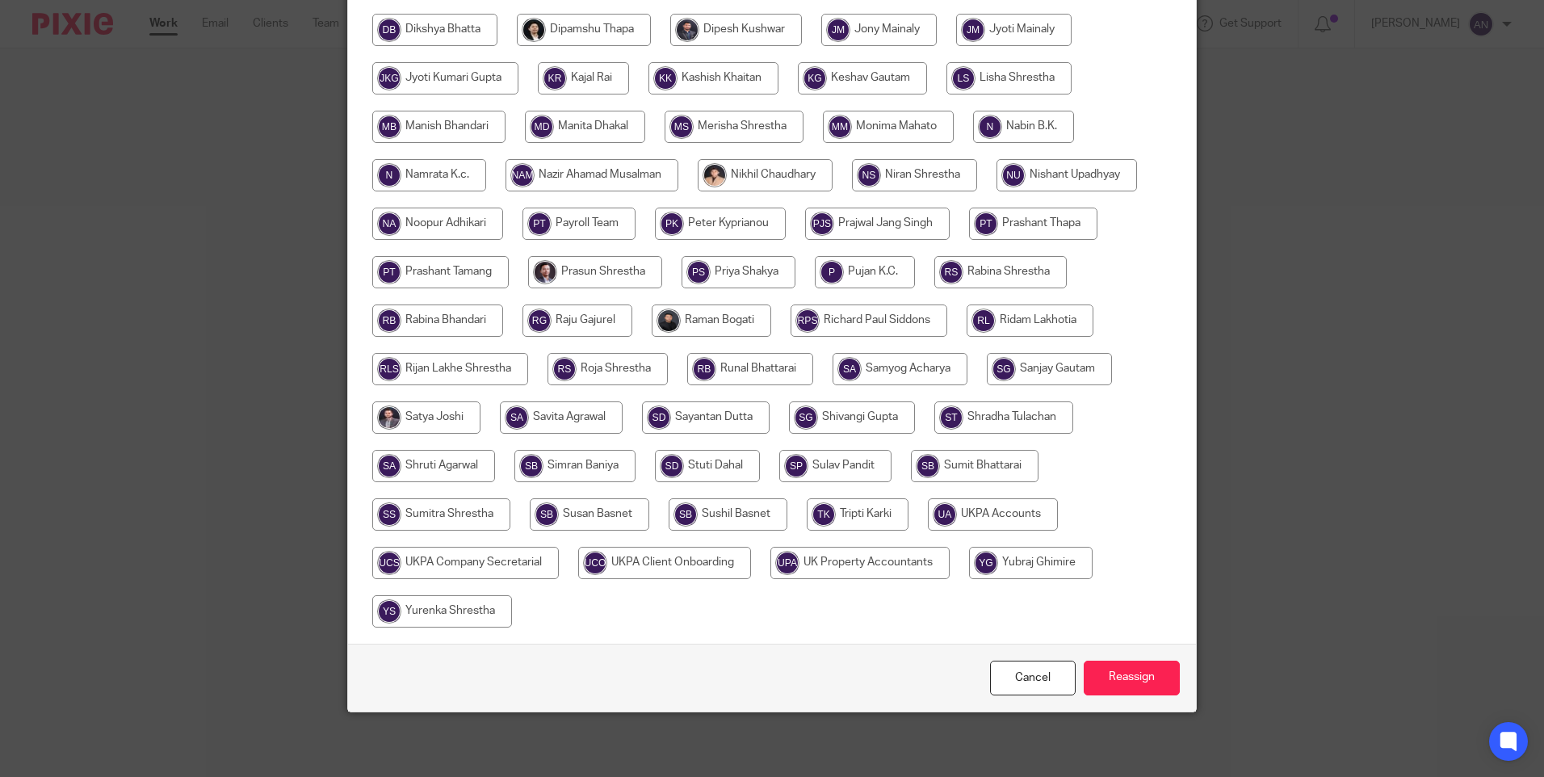
click at [947, 514] on input "radio" at bounding box center [993, 514] width 130 height 32
radio input "true"
click at [1124, 682] on input "Reassign" at bounding box center [1132, 678] width 96 height 35
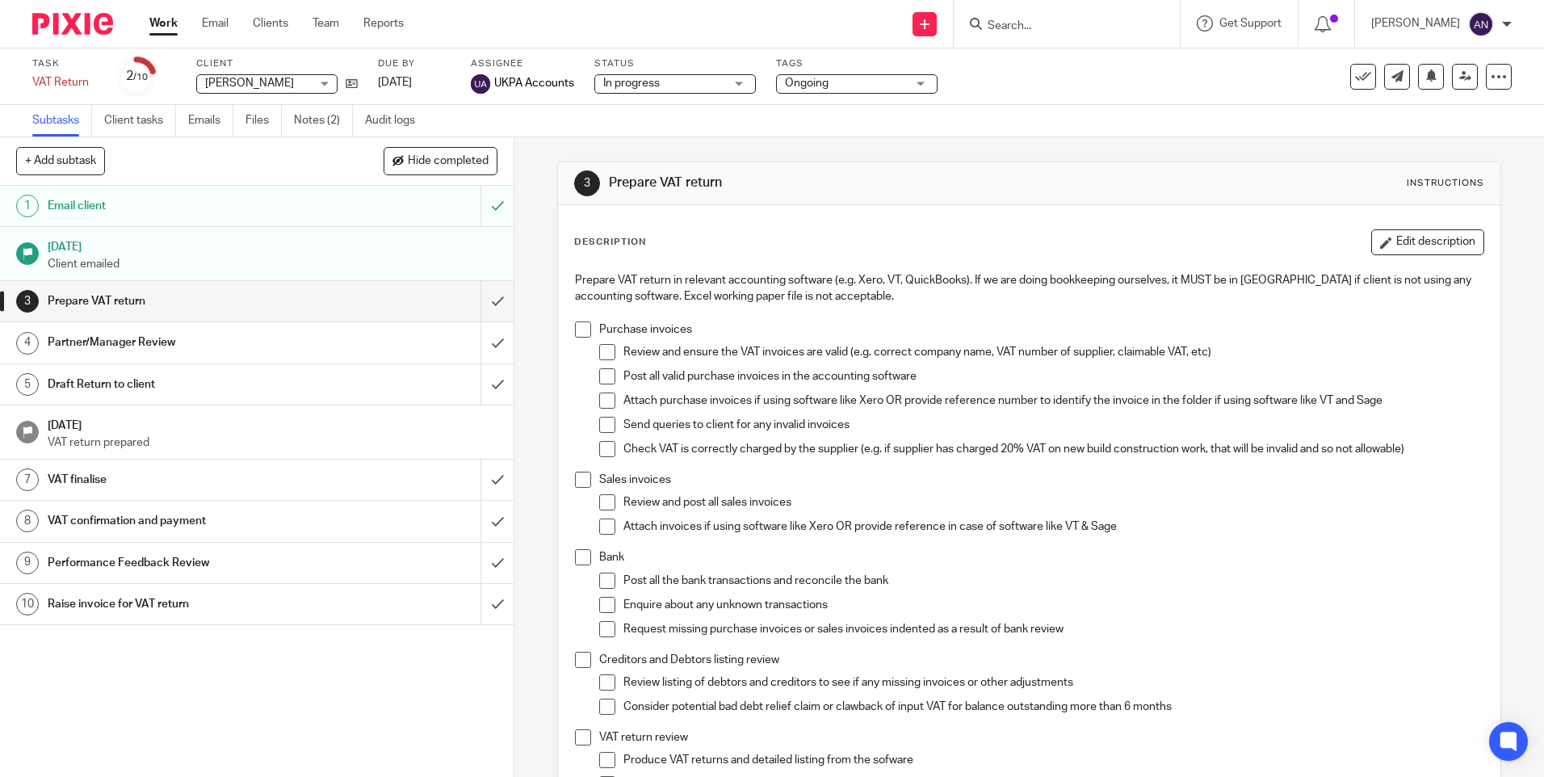
click at [1131, 283] on p "Prepare VAT return in relevant accounting software (e.g. Xero, VT, QuickBooks).…" at bounding box center [1029, 288] width 908 height 33
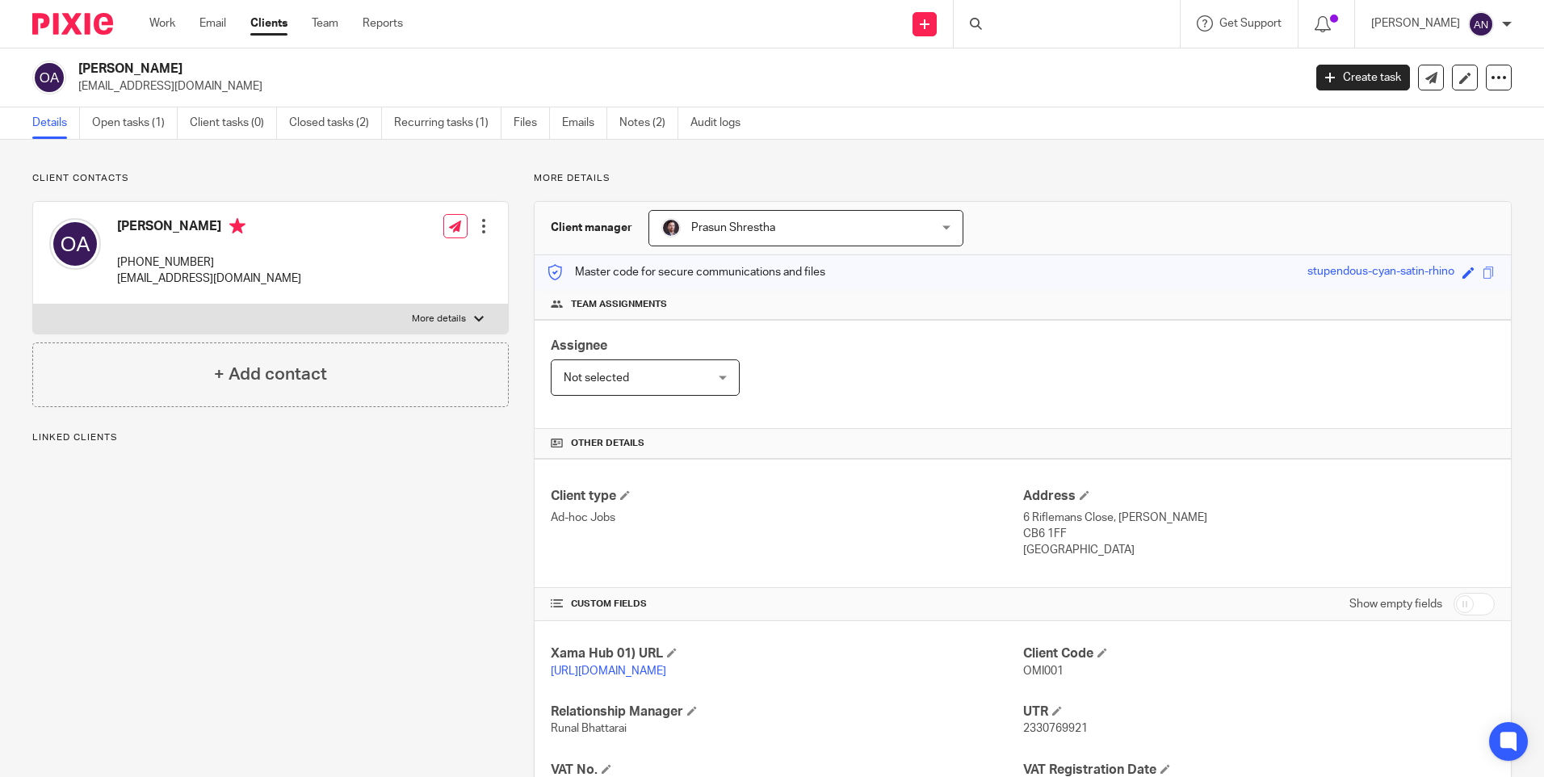
scroll to position [266, 0]
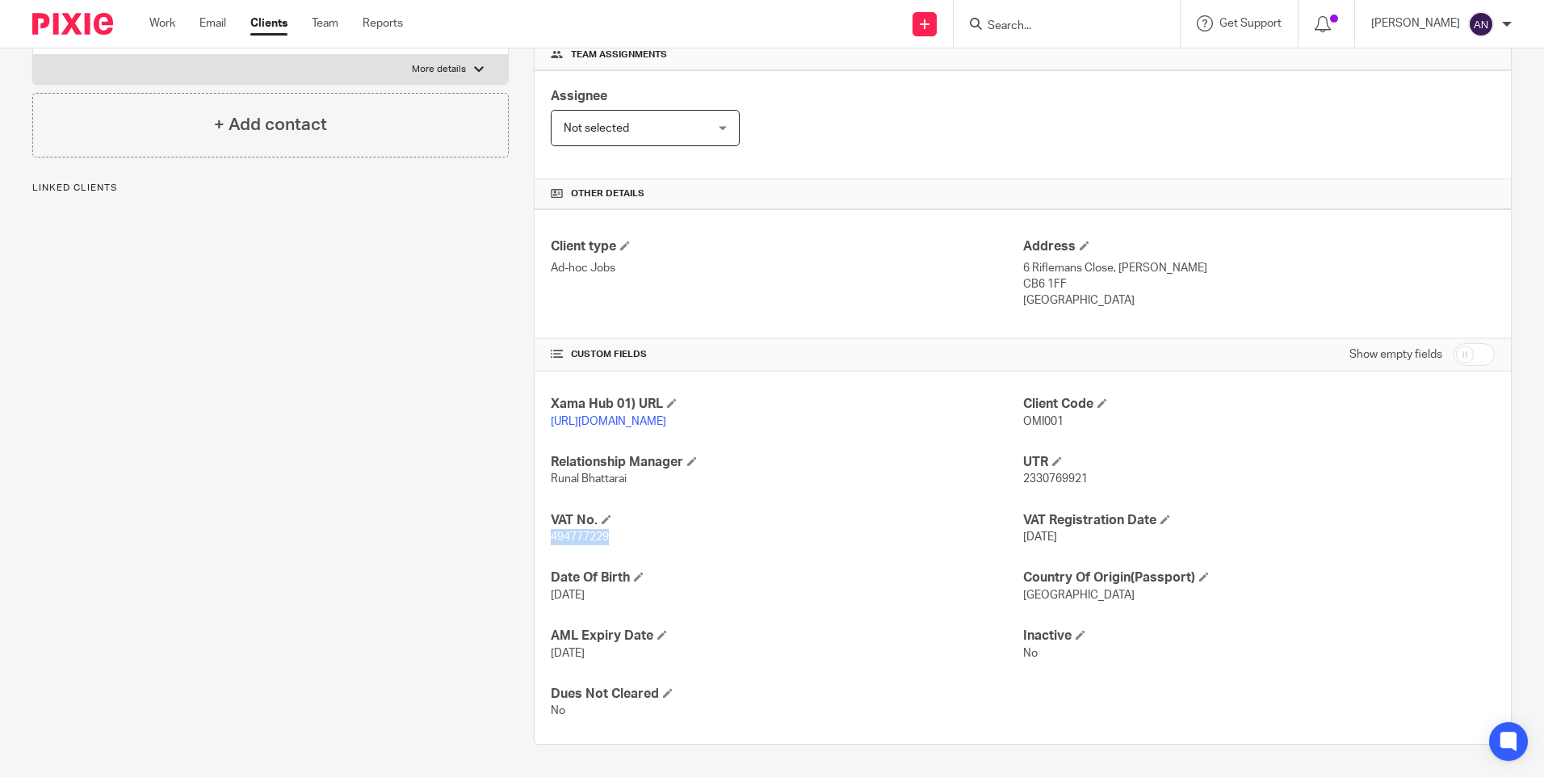
drag, startPoint x: 606, startPoint y: 538, endPoint x: 550, endPoint y: 538, distance: 56.5
click at [551, 538] on p "494777229" at bounding box center [787, 537] width 472 height 16
copy span "494777229"
drag, startPoint x: 550, startPoint y: 538, endPoint x: 766, endPoint y: 537, distance: 215.6
click at [766, 537] on p "494777229" at bounding box center [787, 537] width 472 height 16
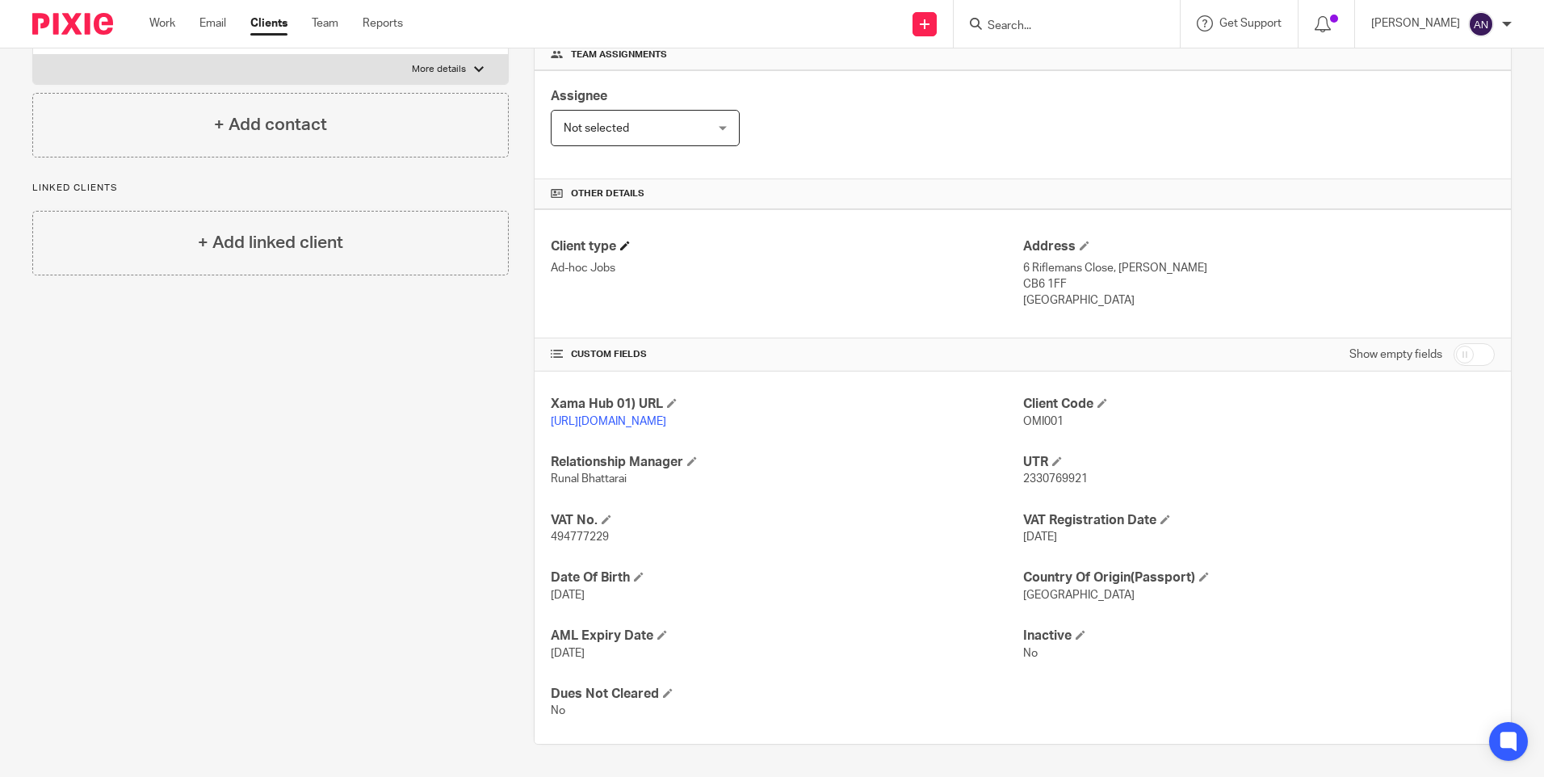
scroll to position [0, 0]
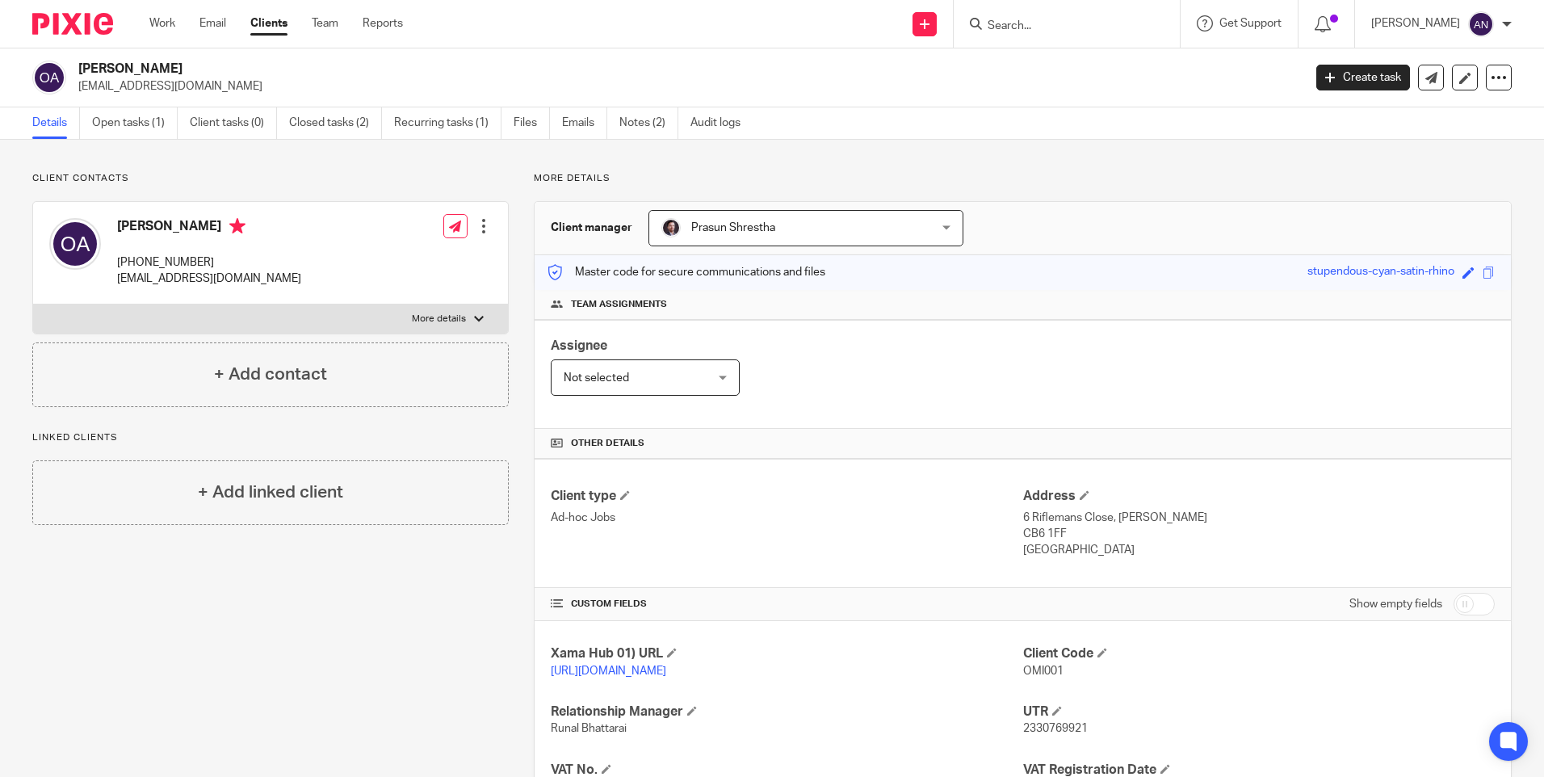
click at [1015, 19] on input "Search" at bounding box center [1058, 26] width 145 height 15
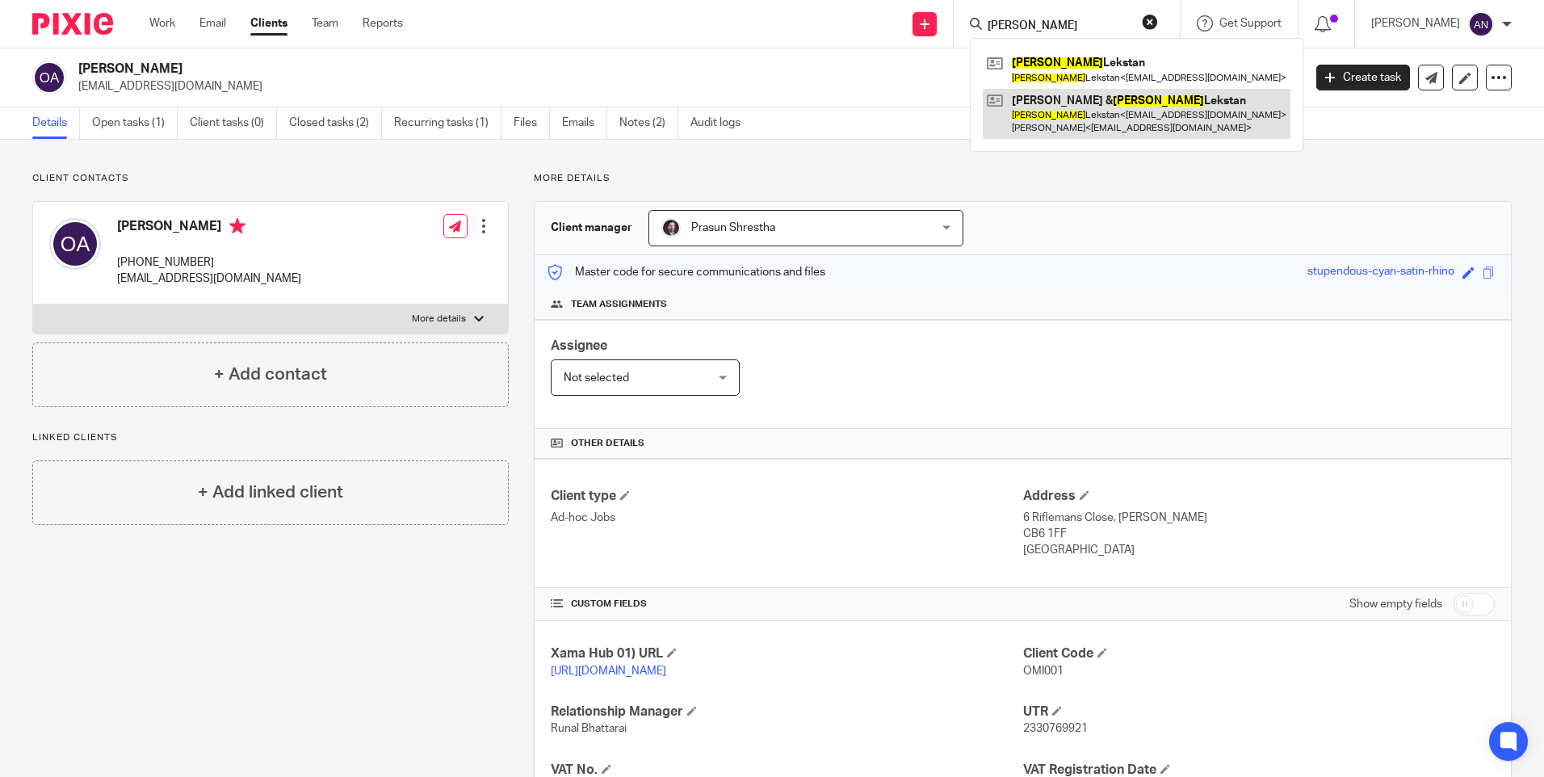
type input "katarzyna"
click at [1089, 106] on link at bounding box center [1137, 114] width 308 height 50
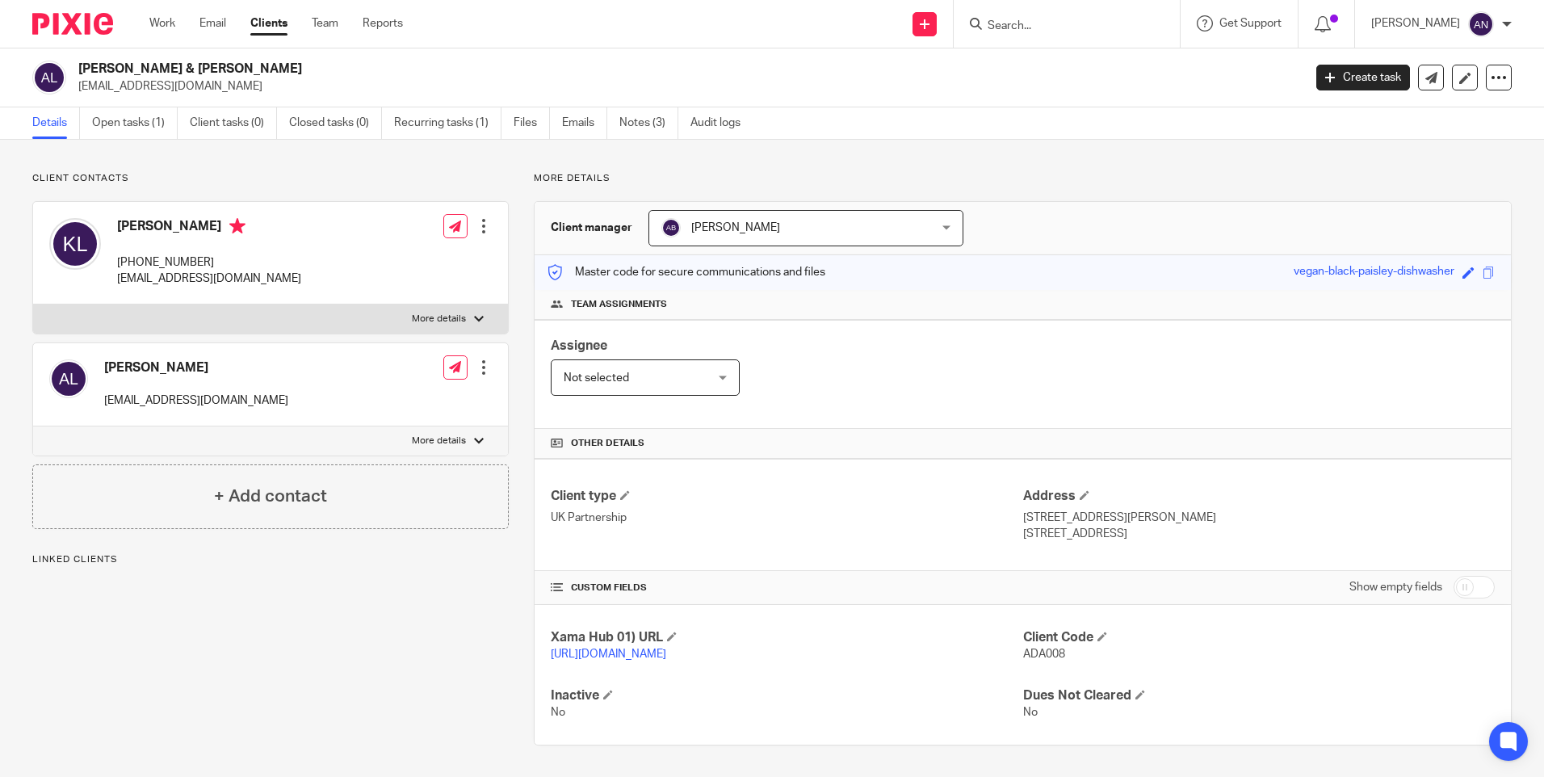
click at [1089, 178] on p "More details" at bounding box center [1023, 178] width 978 height 13
drag, startPoint x: 1015, startPoint y: 518, endPoint x: 1047, endPoint y: 533, distance: 35.0
click at [1047, 533] on div "Address [STREET_ADDRESS][PERSON_NAME] [STREET_ADDRESS]" at bounding box center [1259, 515] width 472 height 54
copy div "72 Douglas Road, Kingston Upon Thames Surrey"
click at [1156, 522] on p "[STREET_ADDRESS][PERSON_NAME]" at bounding box center [1259, 518] width 472 height 16
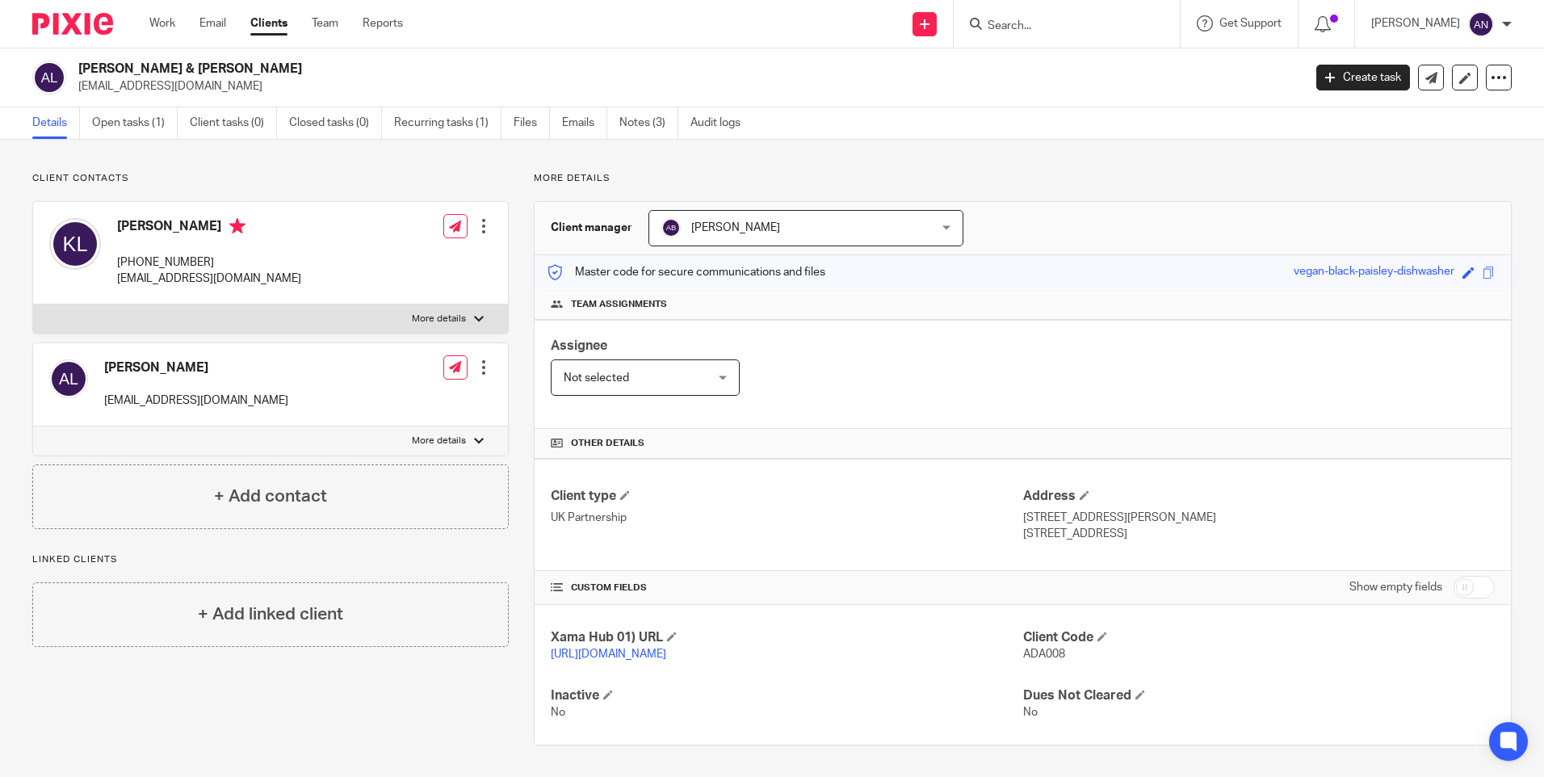
drag, startPoint x: 1096, startPoint y: 531, endPoint x: 1054, endPoint y: 531, distance: 42.0
click at [1054, 531] on p "Surrey, KT1 3PT" at bounding box center [1259, 534] width 472 height 16
copy p "KT1 3PT"
drag, startPoint x: 1054, startPoint y: 531, endPoint x: 1122, endPoint y: 547, distance: 69.7
click at [1122, 547] on div "Client type UK Partnership Address 72 Douglas Road, Kingston Upon Thames Surrey…" at bounding box center [1023, 515] width 976 height 112
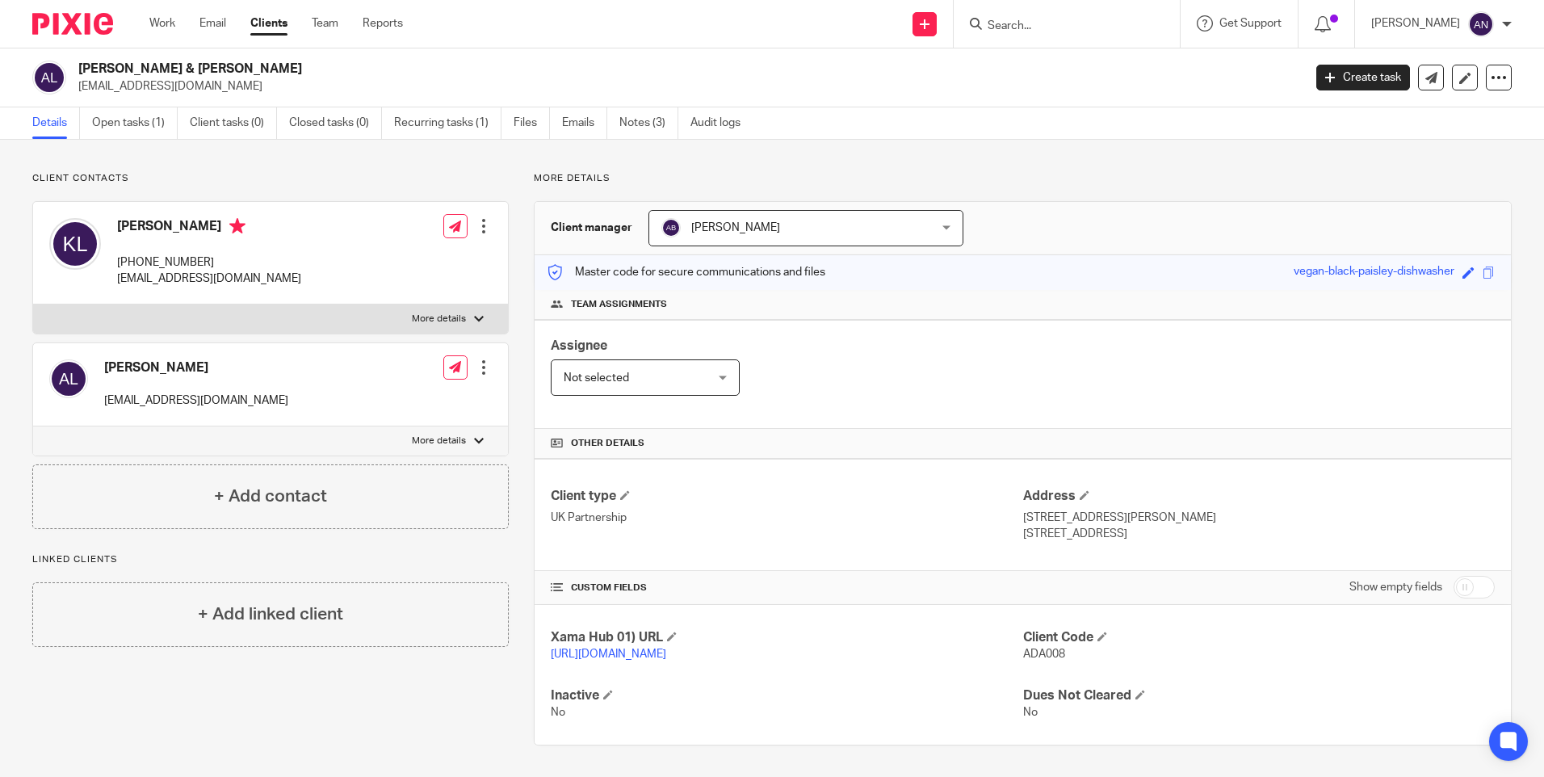
click at [1034, 23] on input "Search" at bounding box center [1058, 26] width 145 height 15
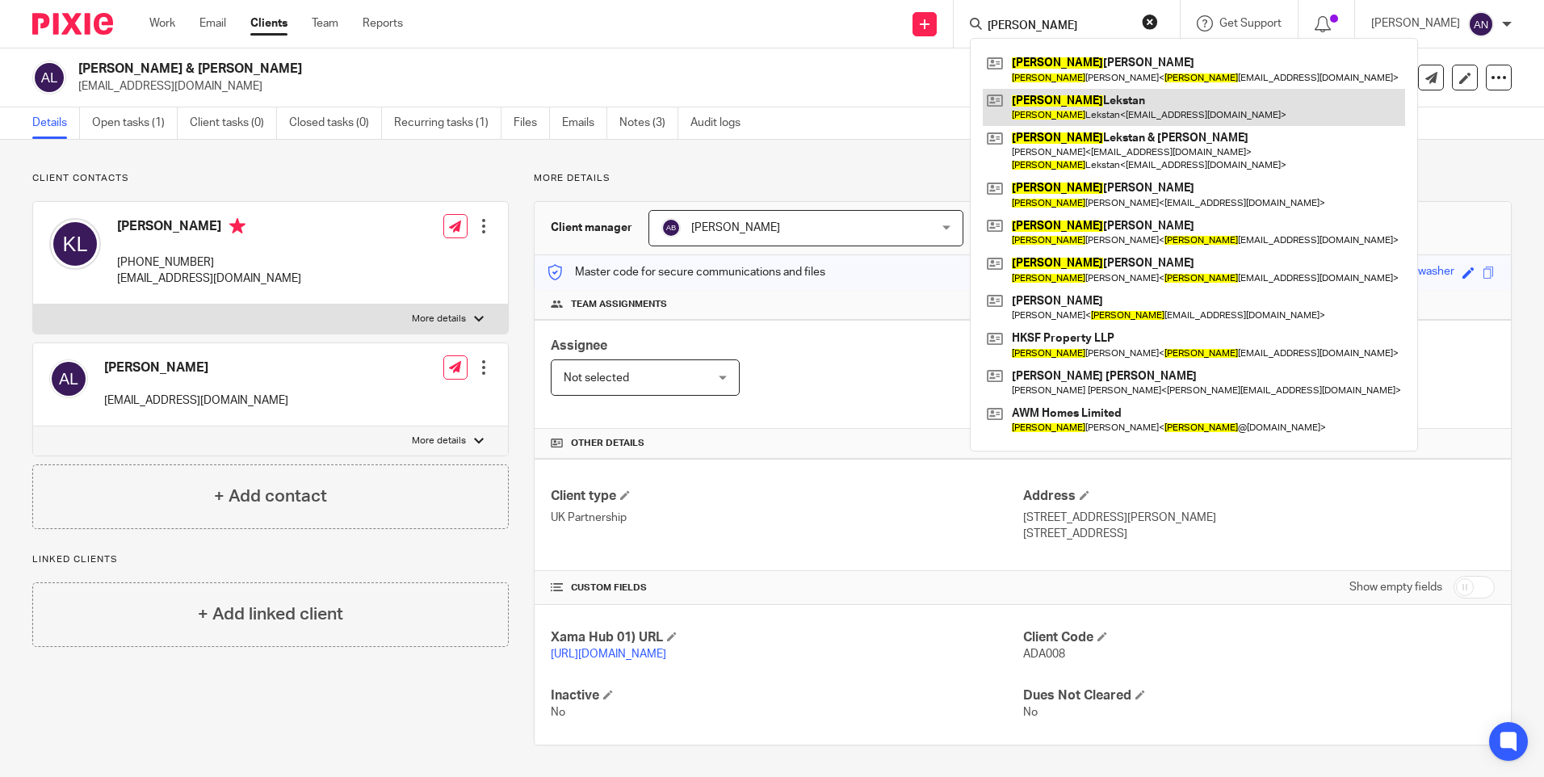
type input "Adam"
click at [1066, 110] on link at bounding box center [1194, 107] width 422 height 37
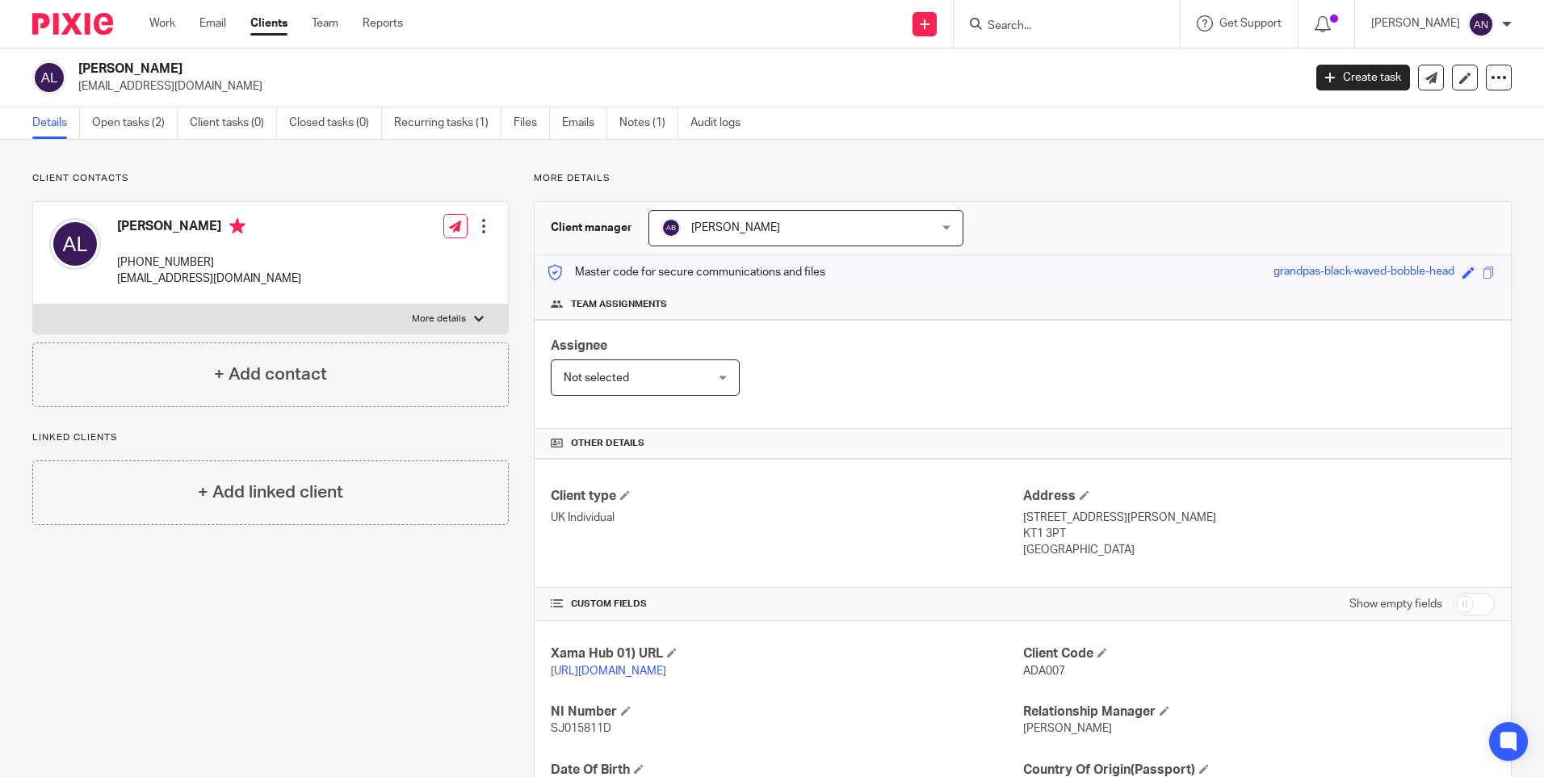
click at [935, 350] on div "Assignee Not selected Not selected Not selected [PERSON_NAME] [PERSON_NAME] [PE…" at bounding box center [1023, 374] width 976 height 109
click at [1056, 81] on p "[EMAIL_ADDRESS][DOMAIN_NAME]" at bounding box center [685, 86] width 1214 height 16
drag, startPoint x: 1016, startPoint y: 518, endPoint x: 1065, endPoint y: 532, distance: 51.1
click at [1065, 532] on div "Address [STREET_ADDRESS][PERSON_NAME] KT1 3PT [GEOGRAPHIC_DATA]" at bounding box center [1259, 523] width 472 height 71
copy div "[STREET_ADDRESS][PERSON_NAME]"
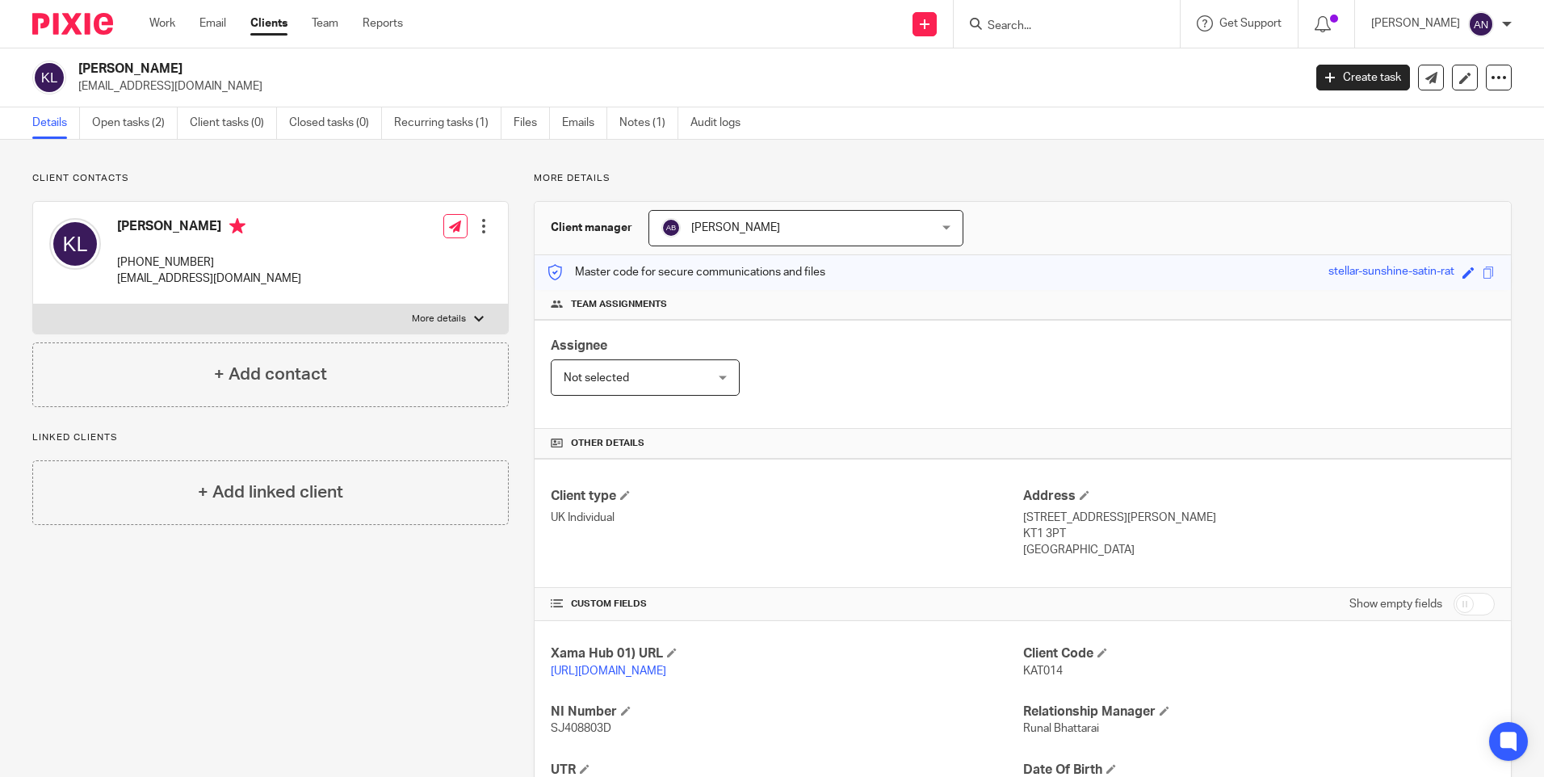
drag, startPoint x: 1065, startPoint y: 532, endPoint x: 1149, endPoint y: 535, distance: 84.0
click at [1149, 535] on p "KT1 3PT" at bounding box center [1259, 534] width 472 height 16
